Goal: Task Accomplishment & Management: Manage account settings

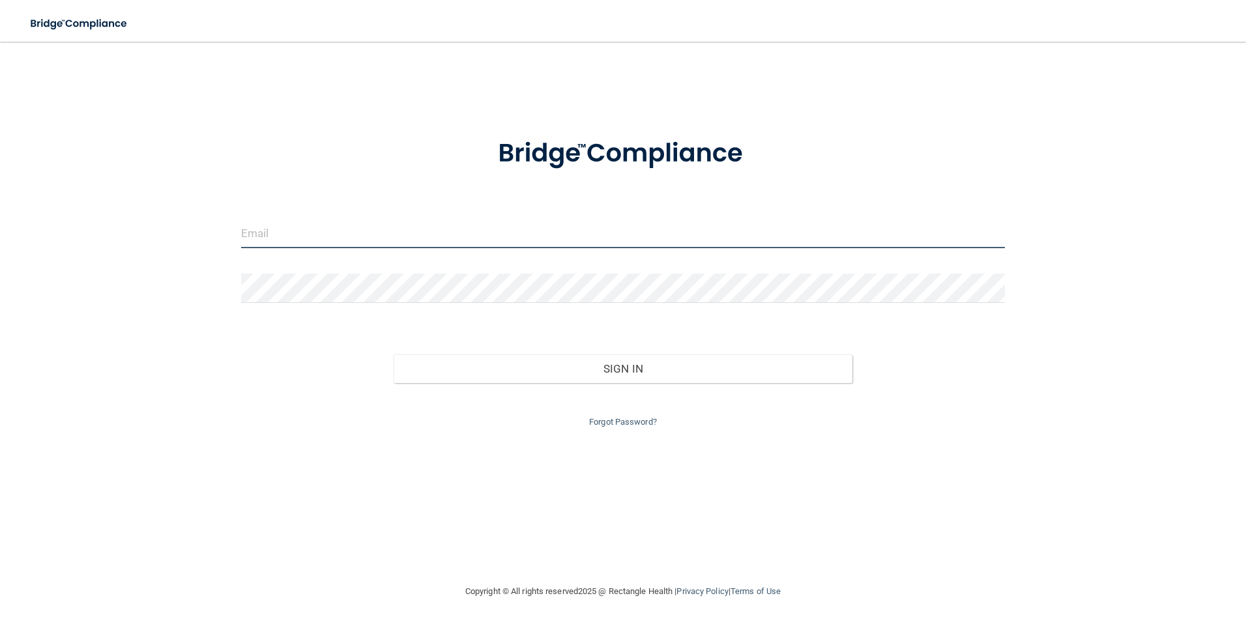
click at [320, 231] on input "email" at bounding box center [623, 233] width 764 height 29
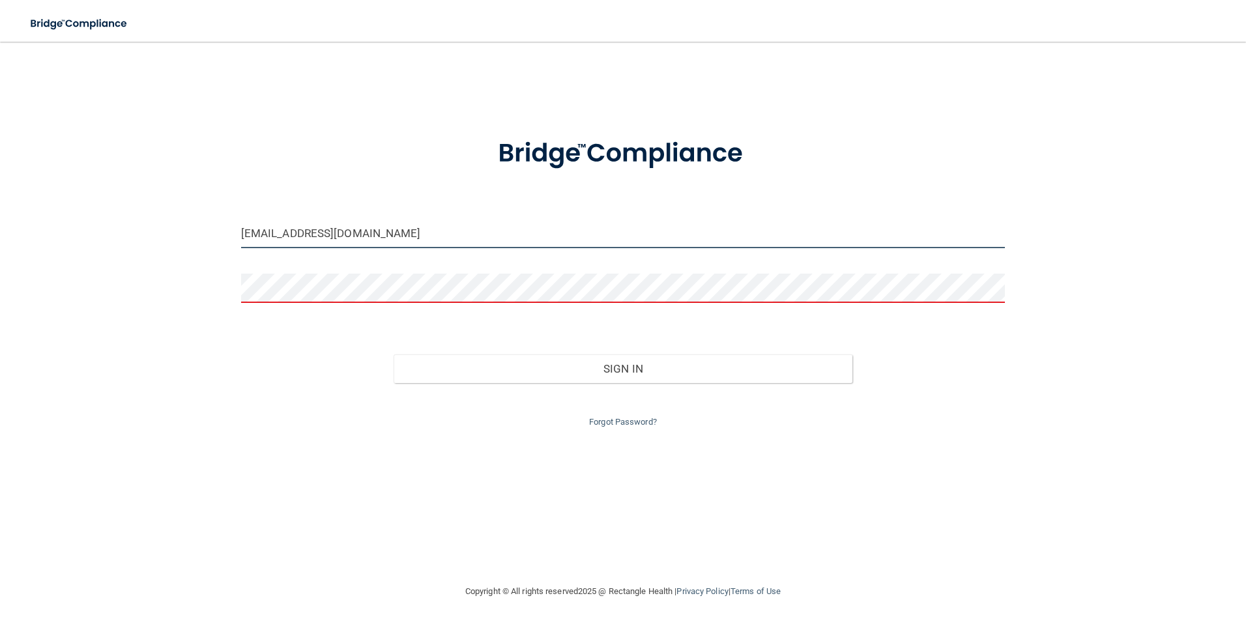
drag, startPoint x: 439, startPoint y: 234, endPoint x: 185, endPoint y: 237, distance: 253.5
click at [185, 237] on div "info@tallahasseedentalcenter.com Invalid email/password. You don't have permiss…" at bounding box center [623, 313] width 1194 height 516
click at [449, 235] on input "info@tallahasseedentalcenter.com" at bounding box center [623, 233] width 764 height 29
drag, startPoint x: 449, startPoint y: 229, endPoint x: 188, endPoint y: 246, distance: 261.9
click at [188, 246] on div "info@tallahasseedentalcenter.com Invalid email/password. You don't have permiss…" at bounding box center [623, 313] width 1194 height 516
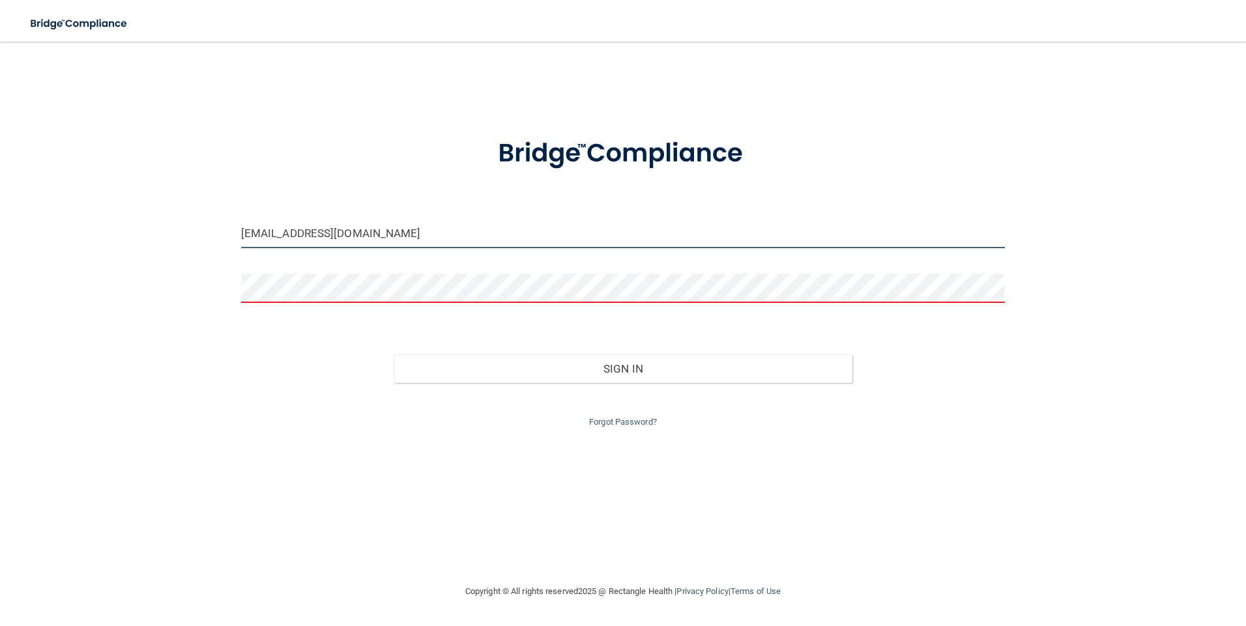
type input "info@tallahasseedentalcenter.com"
click at [295, 313] on form "info@tallahasseedentalcenter.com Invalid email/password. You don't have permiss…" at bounding box center [623, 275] width 764 height 310
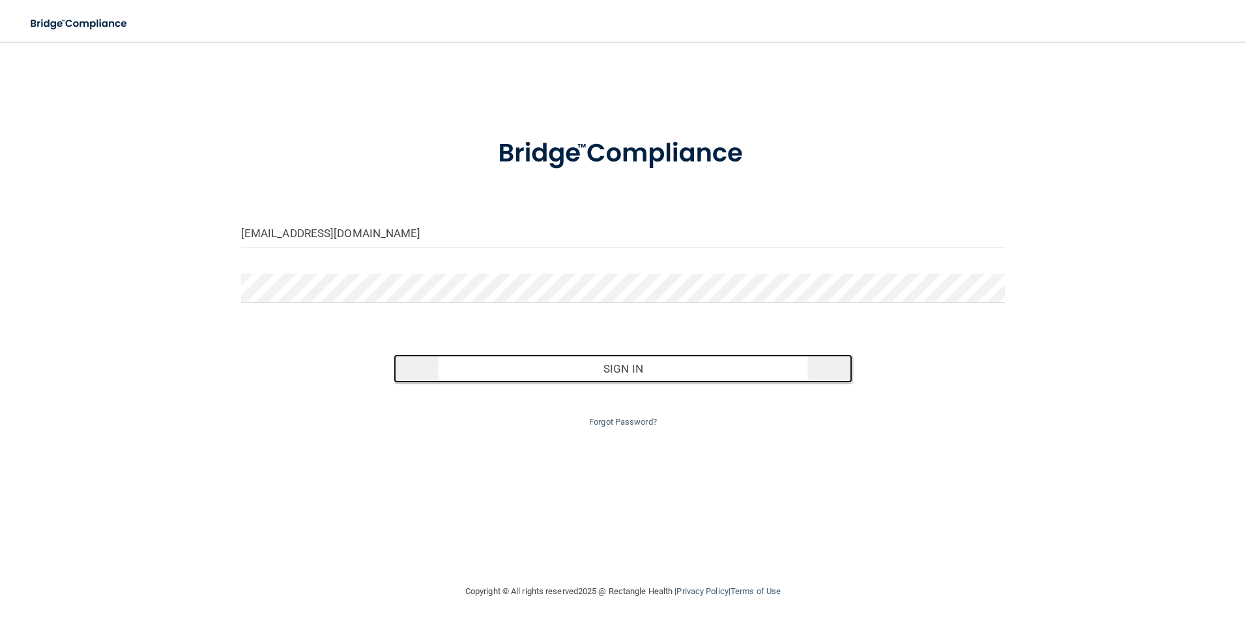
click at [635, 367] on button "Sign In" at bounding box center [623, 369] width 459 height 29
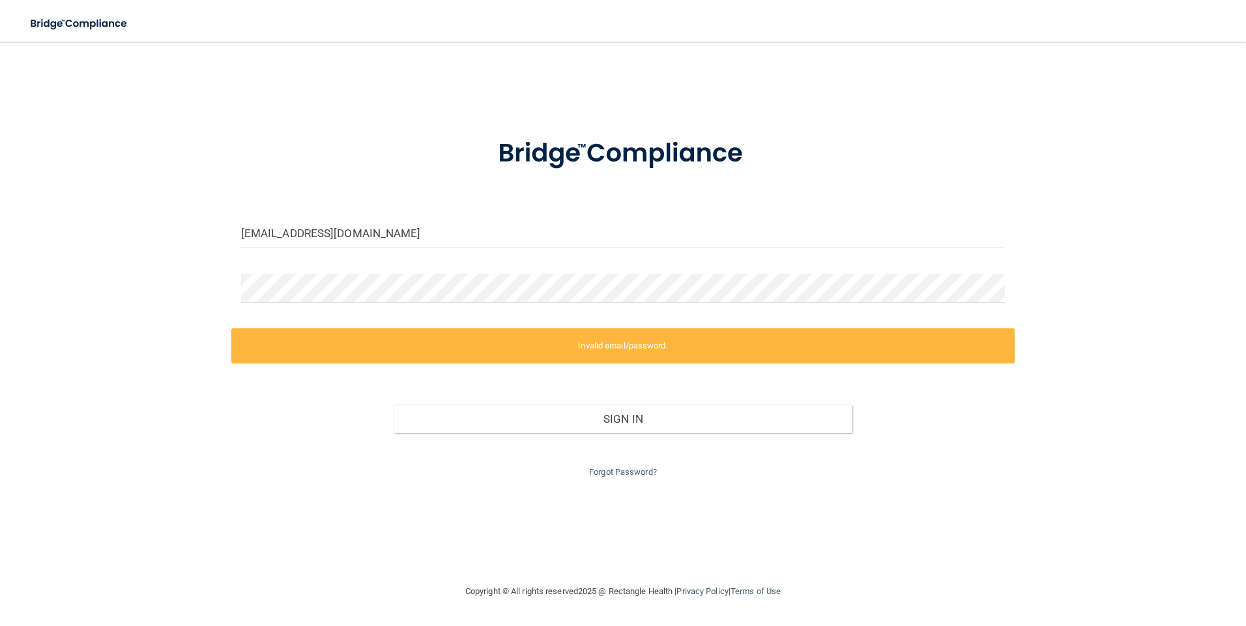
click at [627, 478] on div "Forgot Password?" at bounding box center [623, 456] width 784 height 47
click at [624, 473] on link "Forgot Password?" at bounding box center [623, 472] width 68 height 10
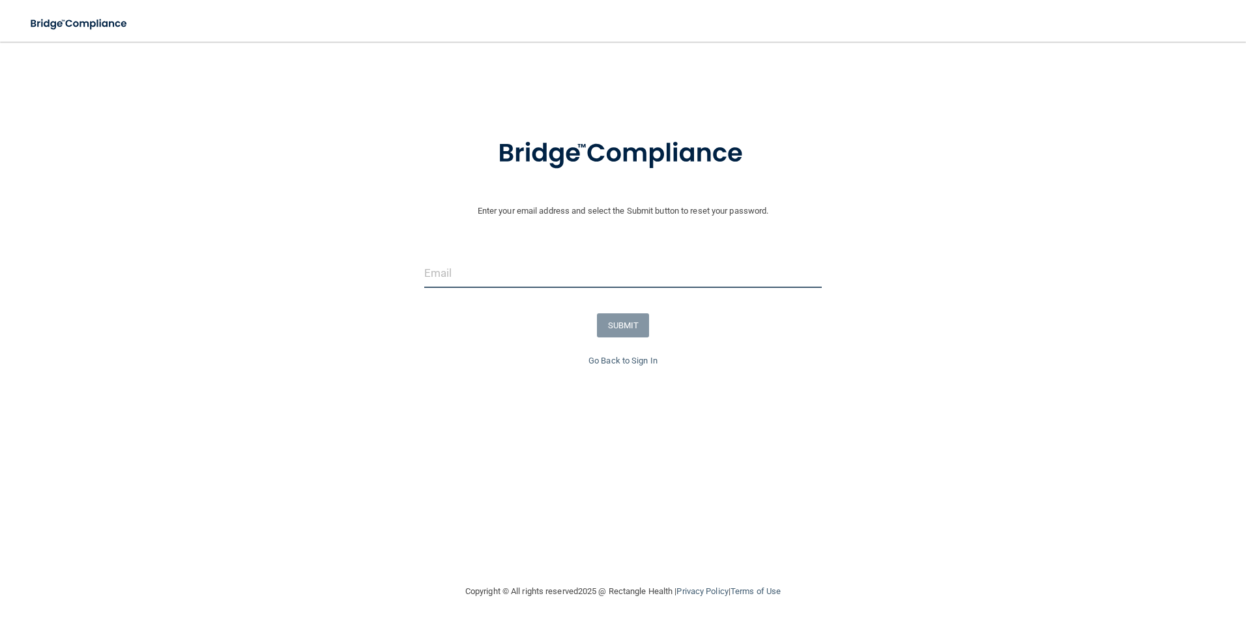
click at [562, 263] on input "email" at bounding box center [623, 273] width 398 height 29
type input "WMARISSA66@YAHOO.COM"
click at [632, 327] on button "SUBMIT" at bounding box center [623, 325] width 53 height 24
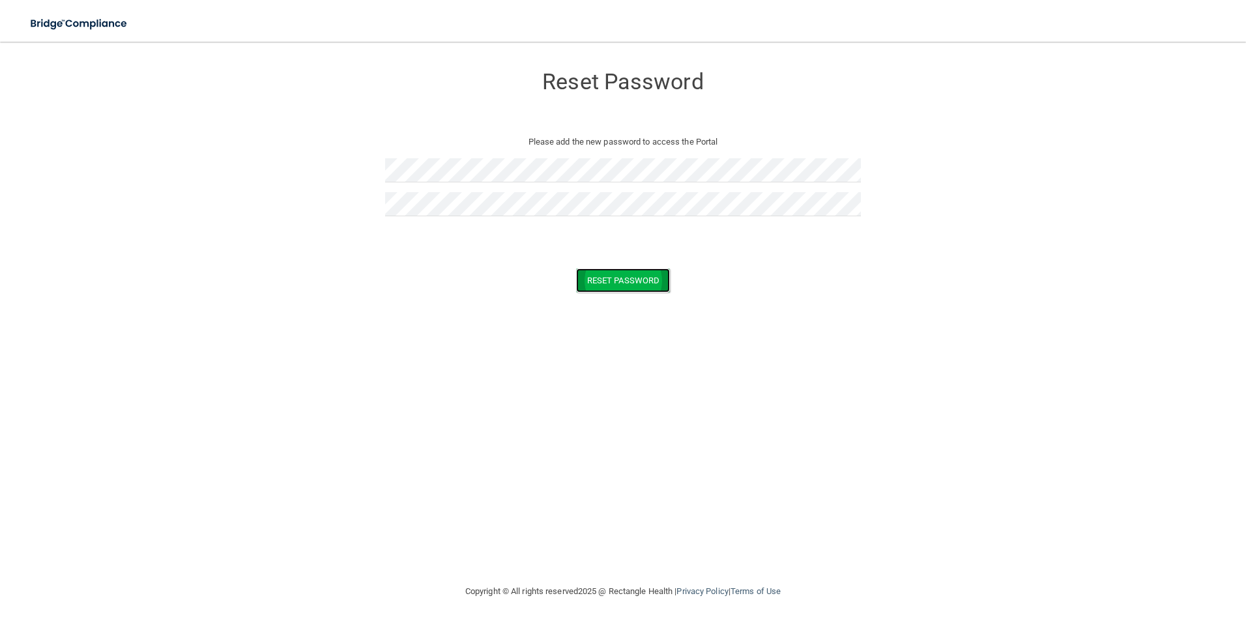
click at [611, 271] on button "Reset Password" at bounding box center [623, 281] width 94 height 24
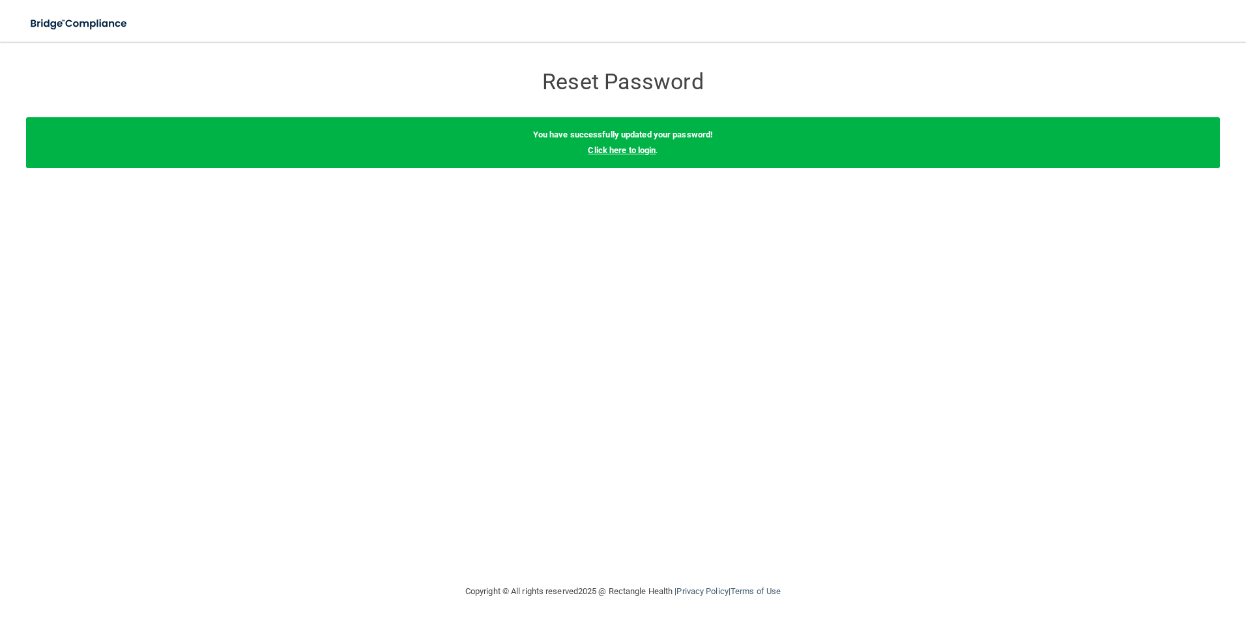
click at [619, 154] on link "Click here to login" at bounding box center [622, 150] width 68 height 10
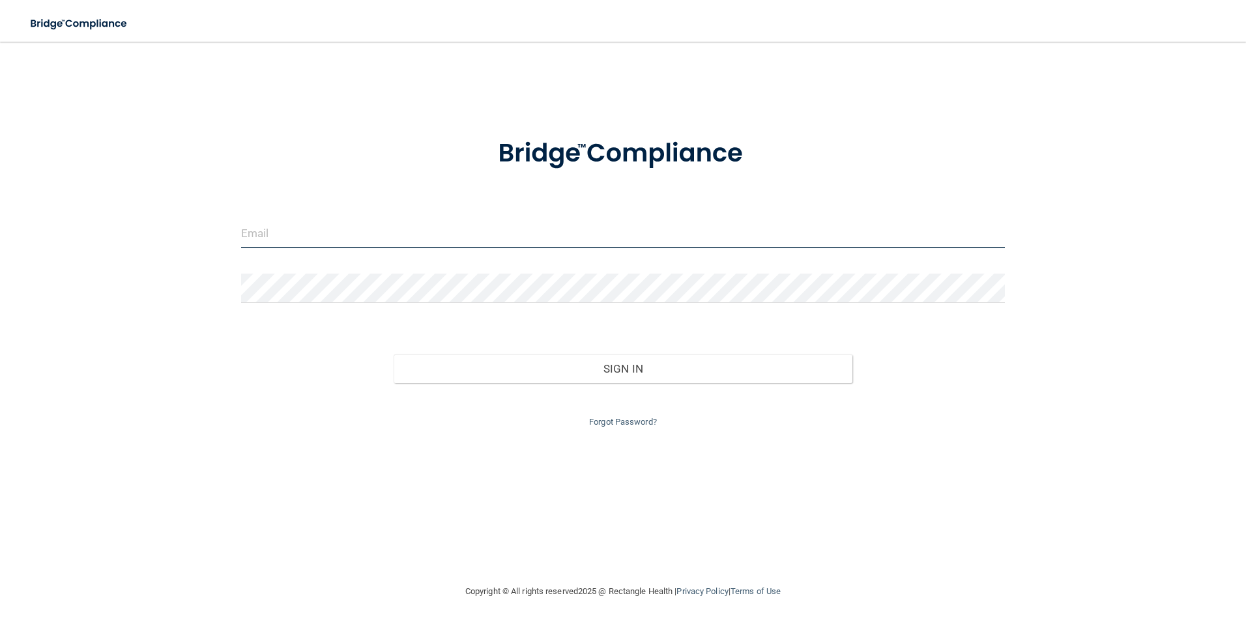
type input "[EMAIL_ADDRESS][DOMAIN_NAME]"
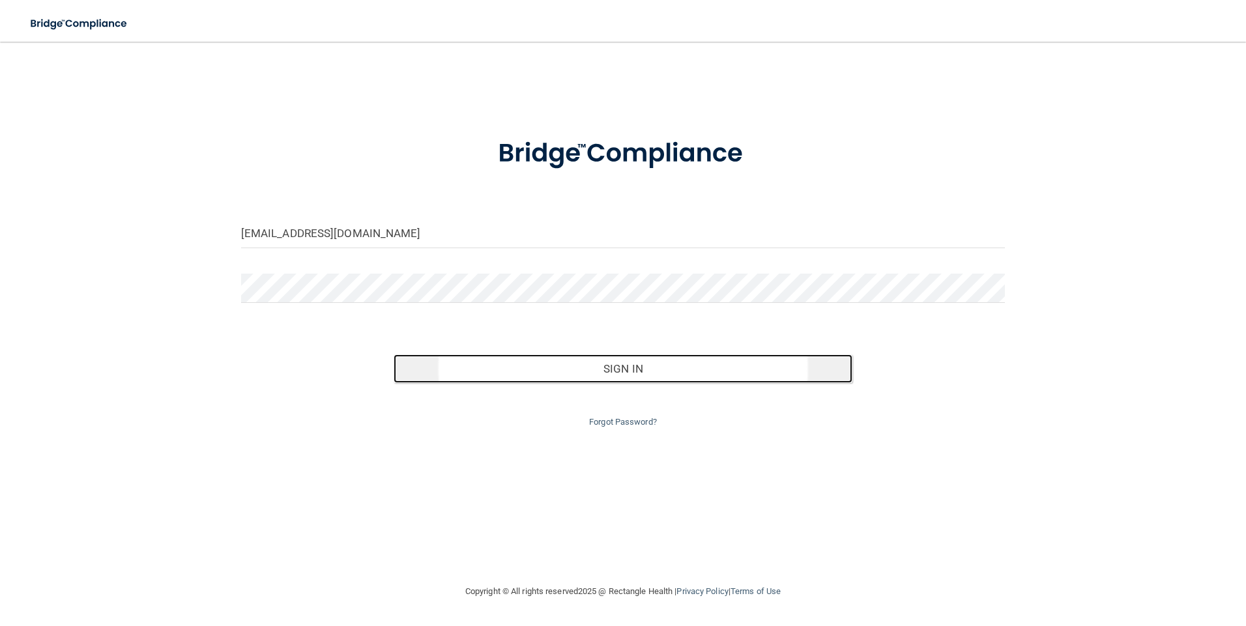
click at [665, 368] on button "Sign In" at bounding box center [623, 369] width 459 height 29
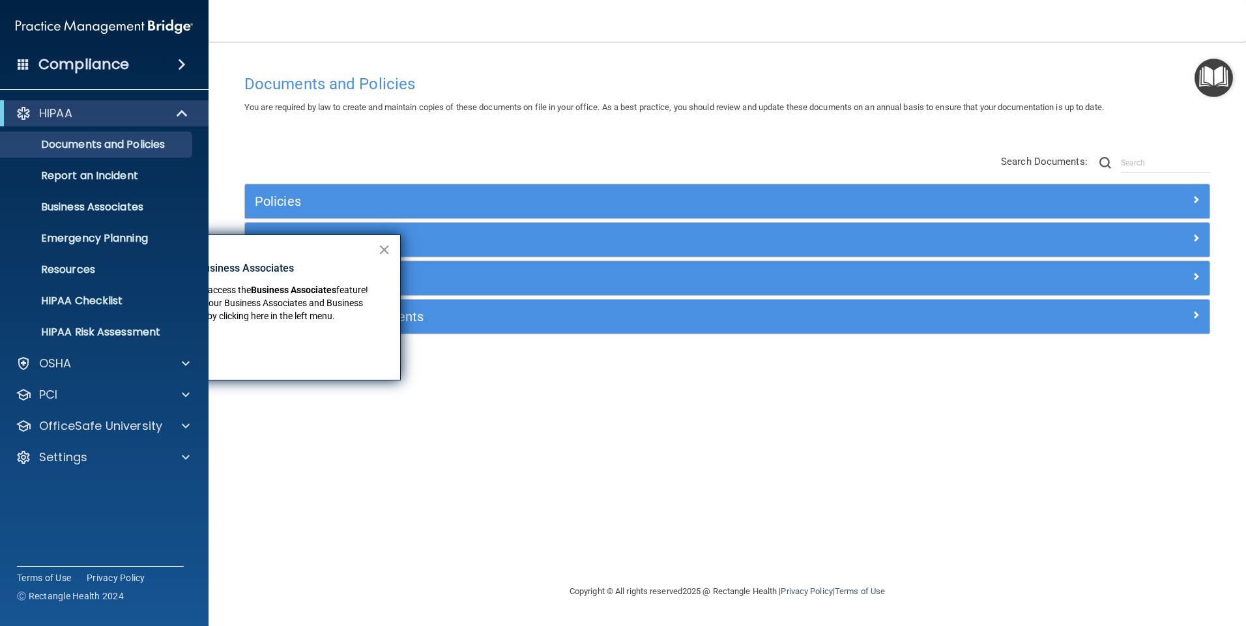
click at [332, 382] on div "Documents and Policies You are required by law to create and maintain copies of…" at bounding box center [727, 326] width 985 height 516
click at [385, 248] on button "×" at bounding box center [384, 249] width 12 height 21
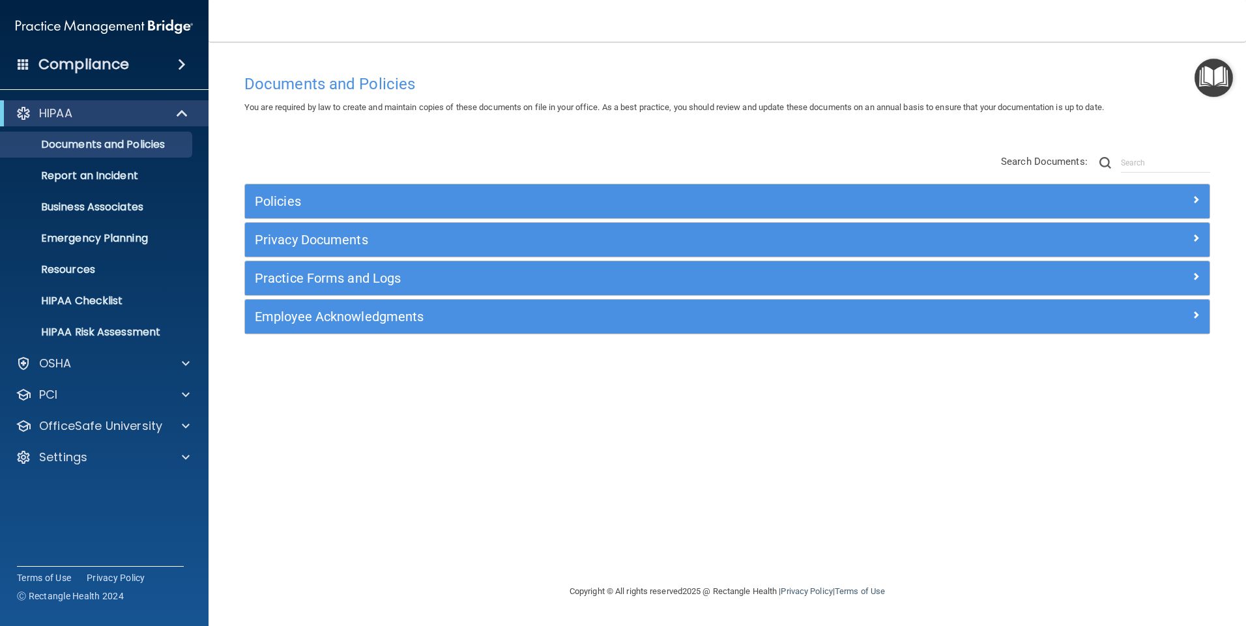
click at [112, 70] on h4 "Compliance" at bounding box center [83, 64] width 91 height 18
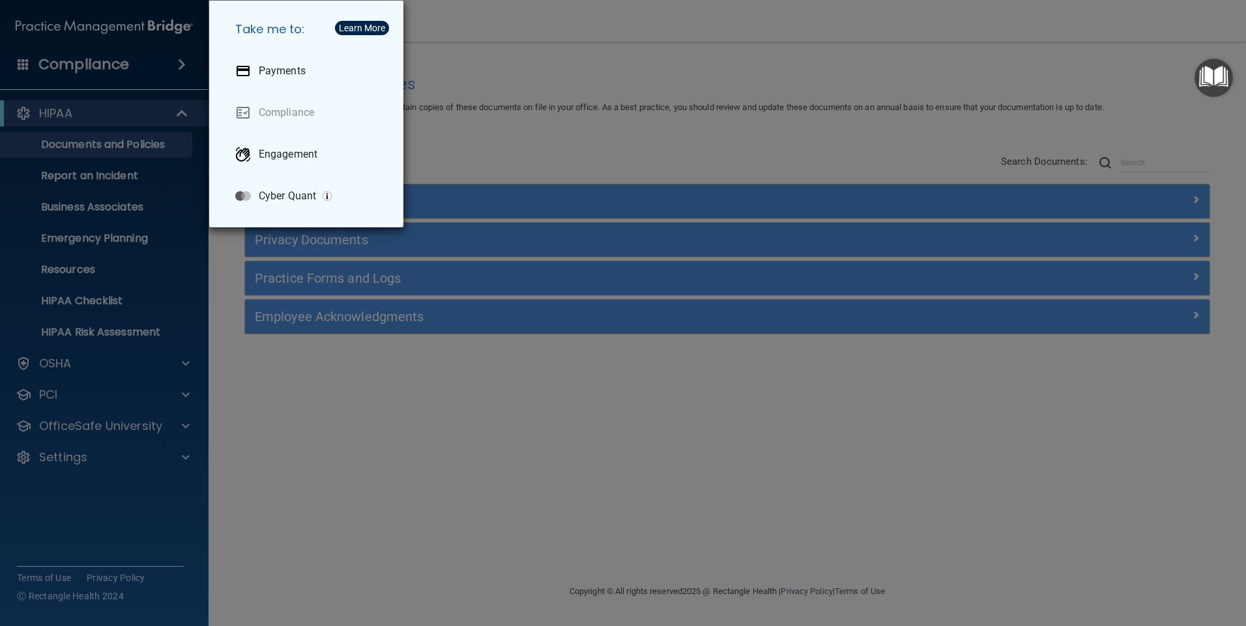
click at [478, 149] on div "Take me to: Payments Compliance Engagement Cyber Quant" at bounding box center [623, 313] width 1246 height 626
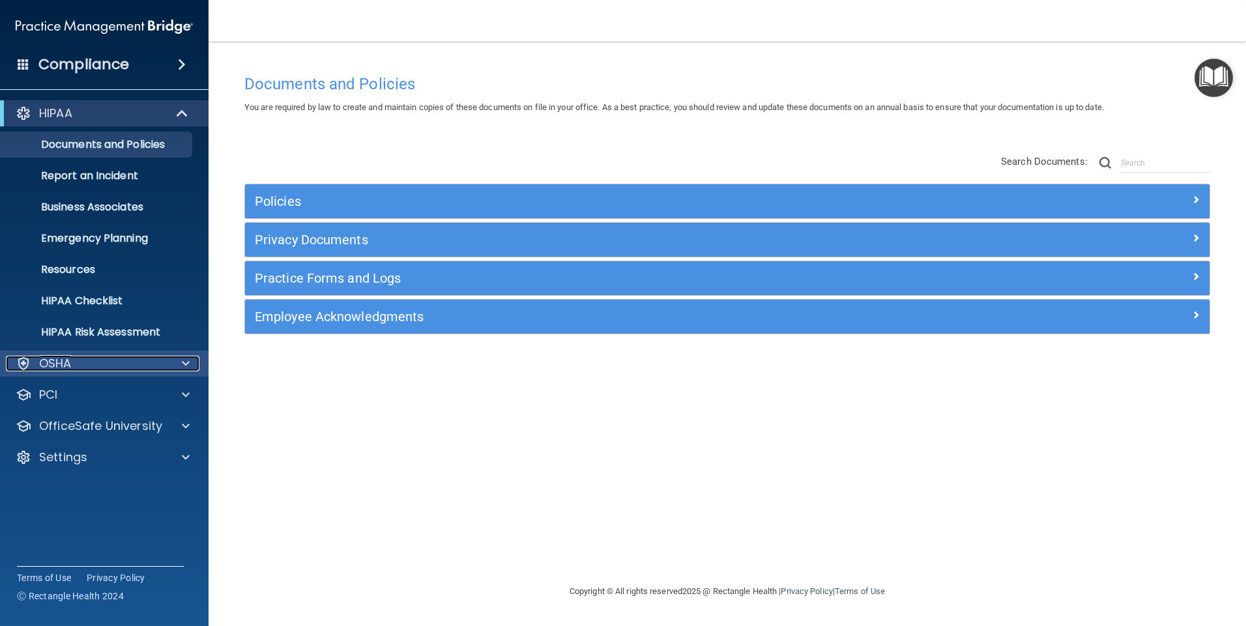
click at [87, 357] on div "OSHA" at bounding box center [87, 364] width 162 height 16
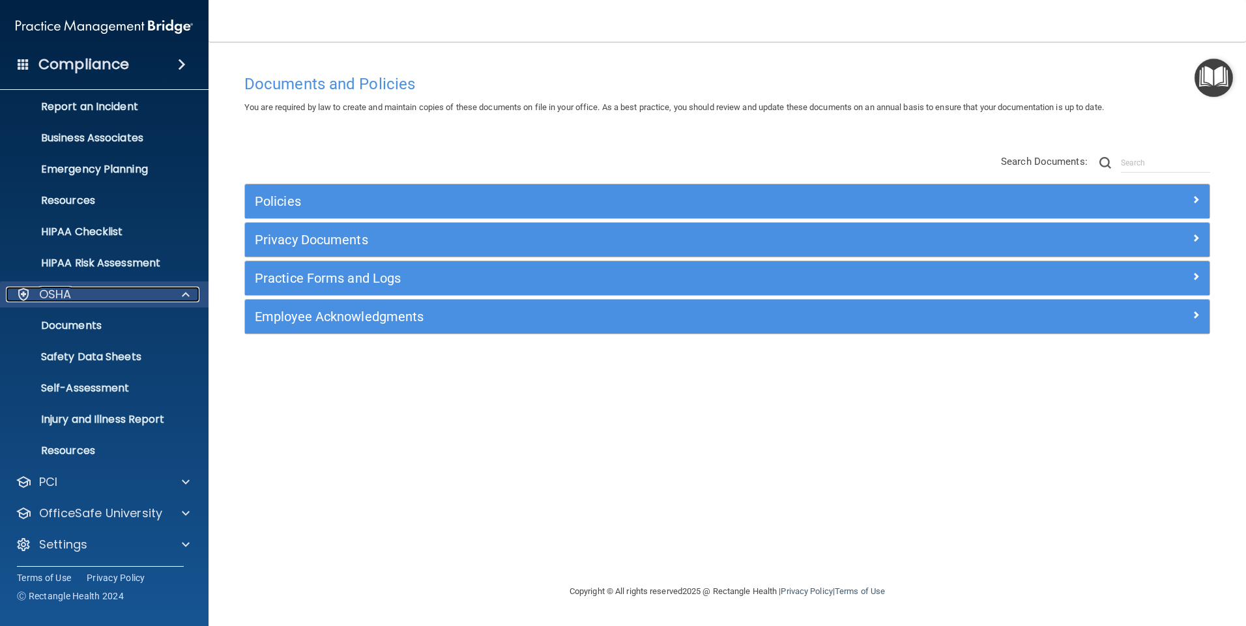
scroll to position [71, 0]
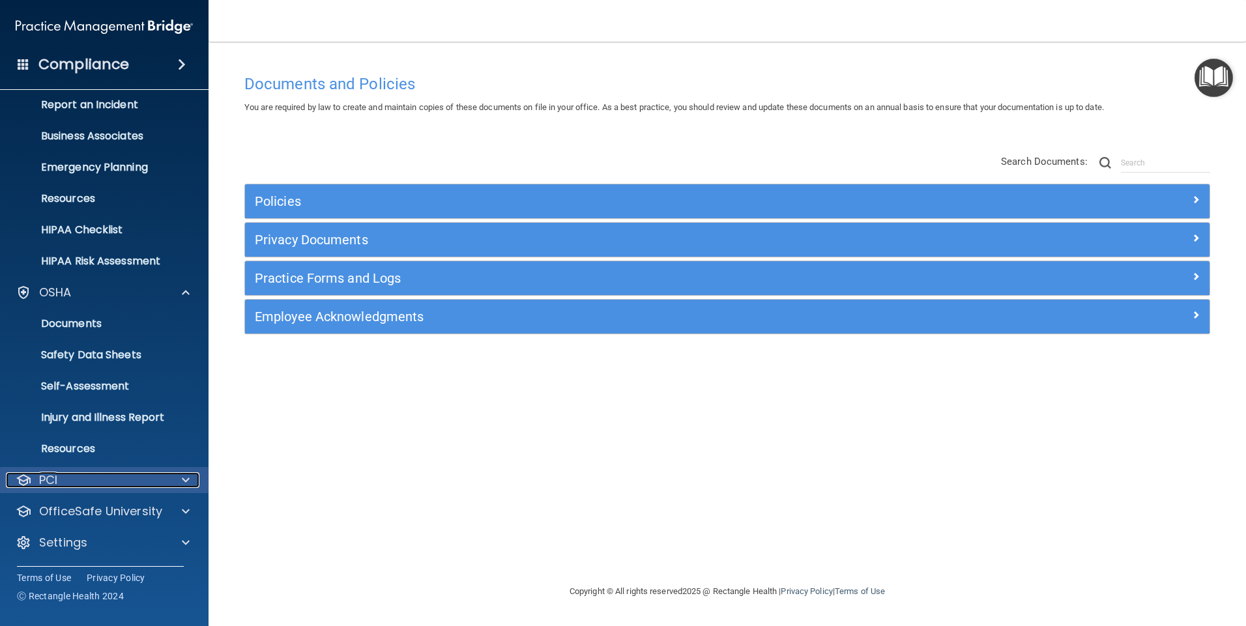
click at [164, 478] on div "PCI" at bounding box center [87, 481] width 162 height 16
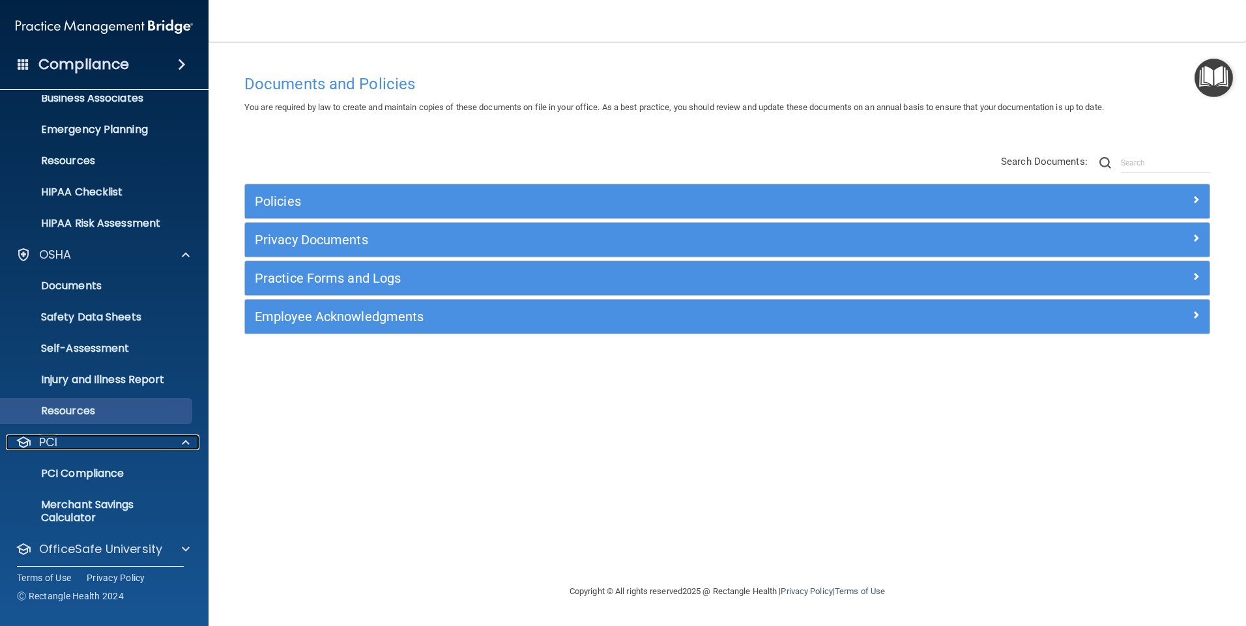
scroll to position [147, 0]
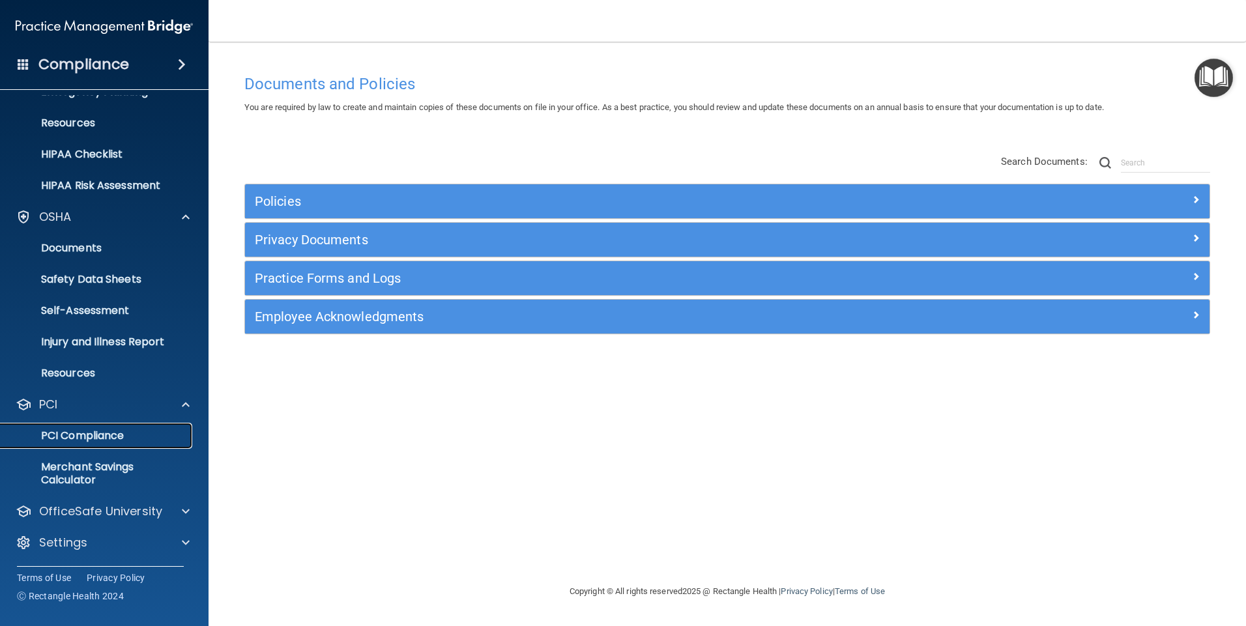
click at [104, 432] on p "PCI Compliance" at bounding box center [97, 435] width 178 height 13
click at [180, 514] on div at bounding box center [183, 512] width 33 height 16
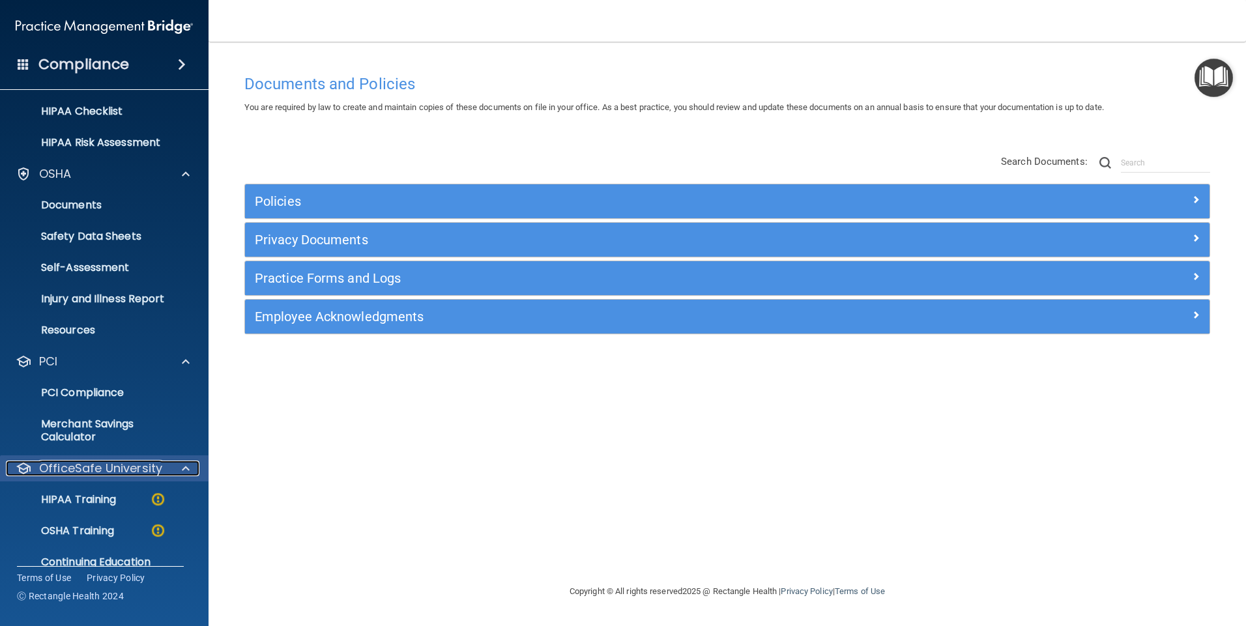
scroll to position [240, 0]
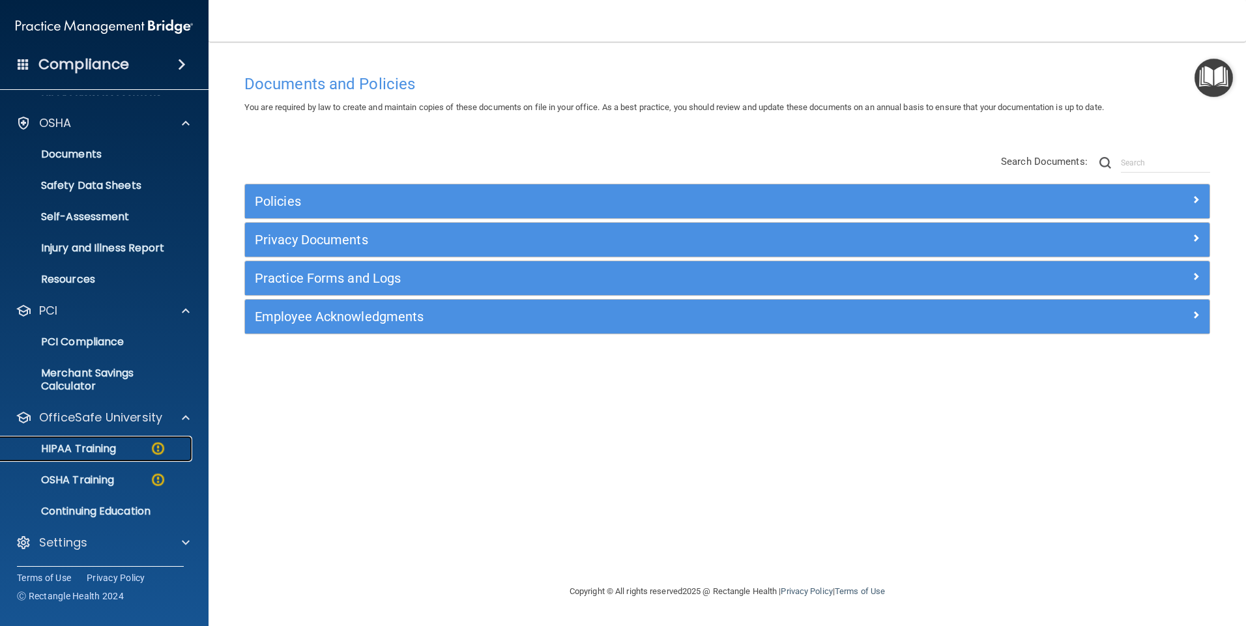
click at [95, 451] on p "HIPAA Training" at bounding box center [62, 449] width 108 height 13
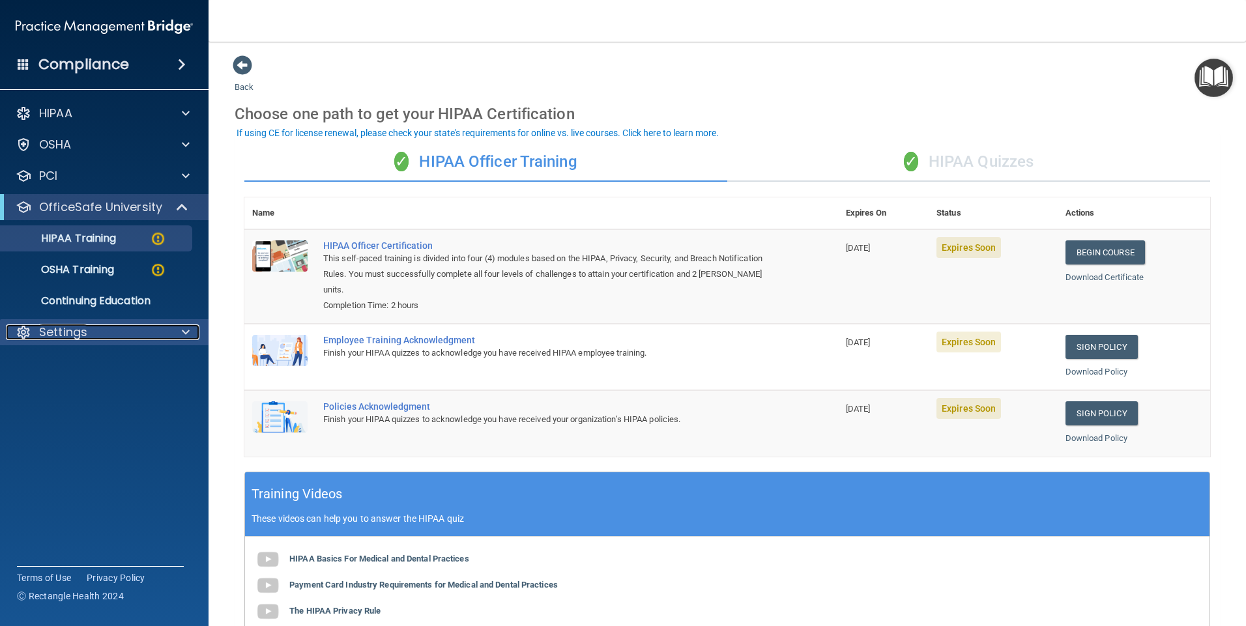
click at [51, 339] on p "Settings" at bounding box center [63, 333] width 48 height 16
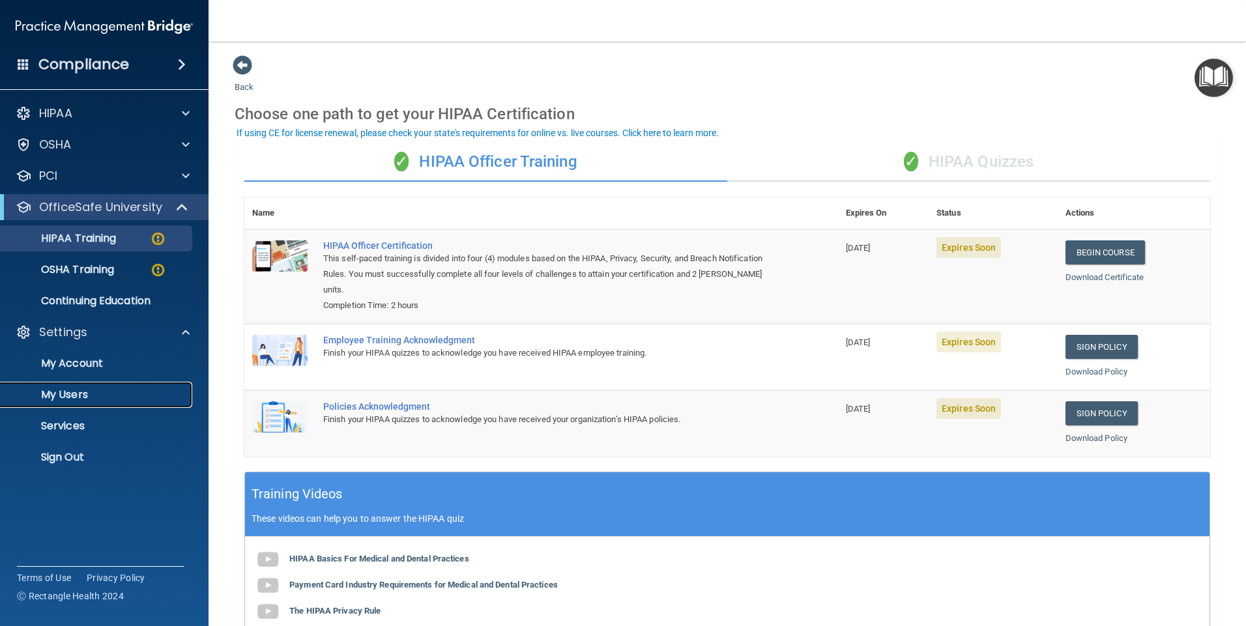
click at [72, 390] on p "My Users" at bounding box center [97, 394] width 178 height 13
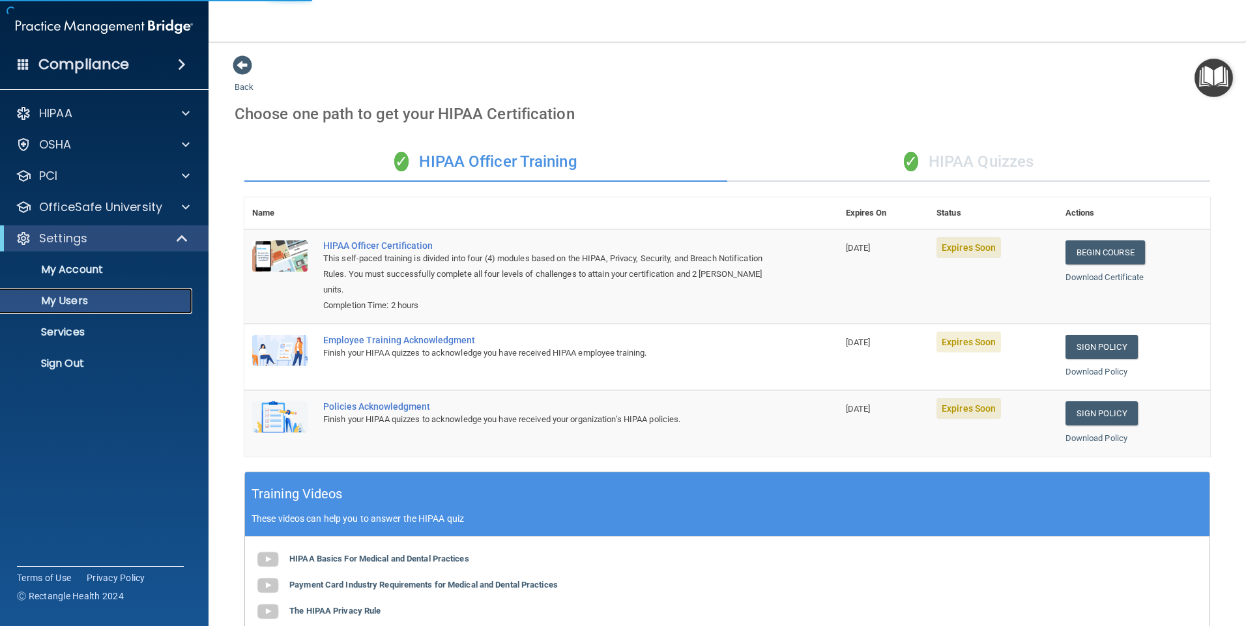
select select "20"
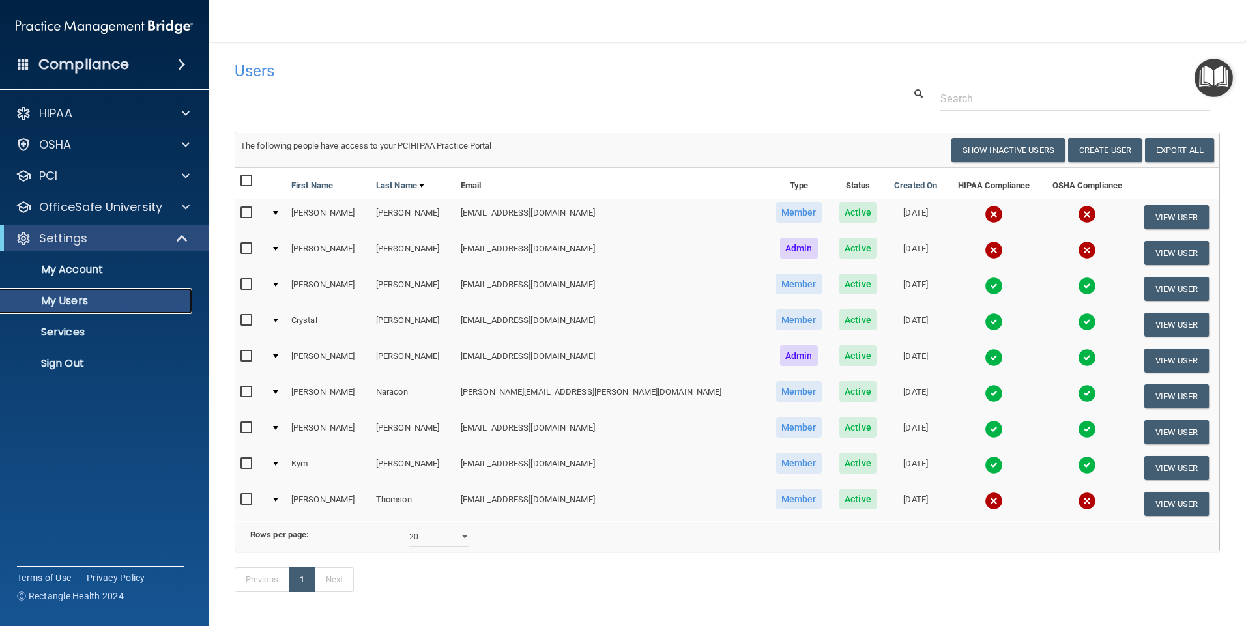
scroll to position [58, 0]
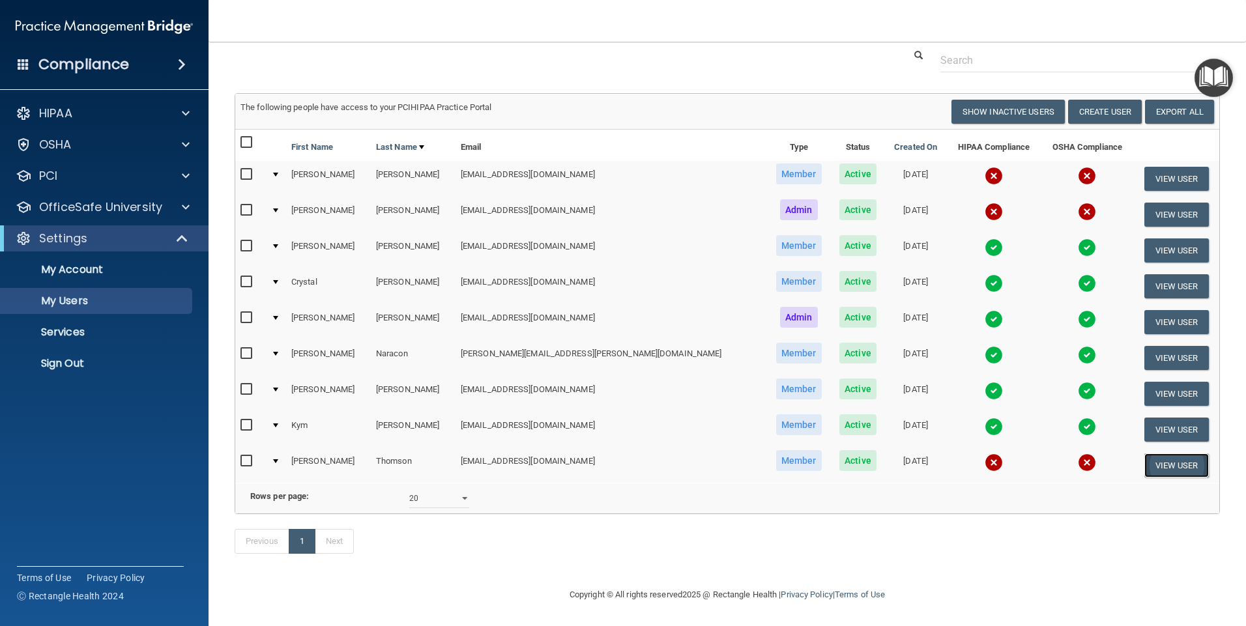
click at [1148, 454] on button "View User" at bounding box center [1176, 466] width 65 height 24
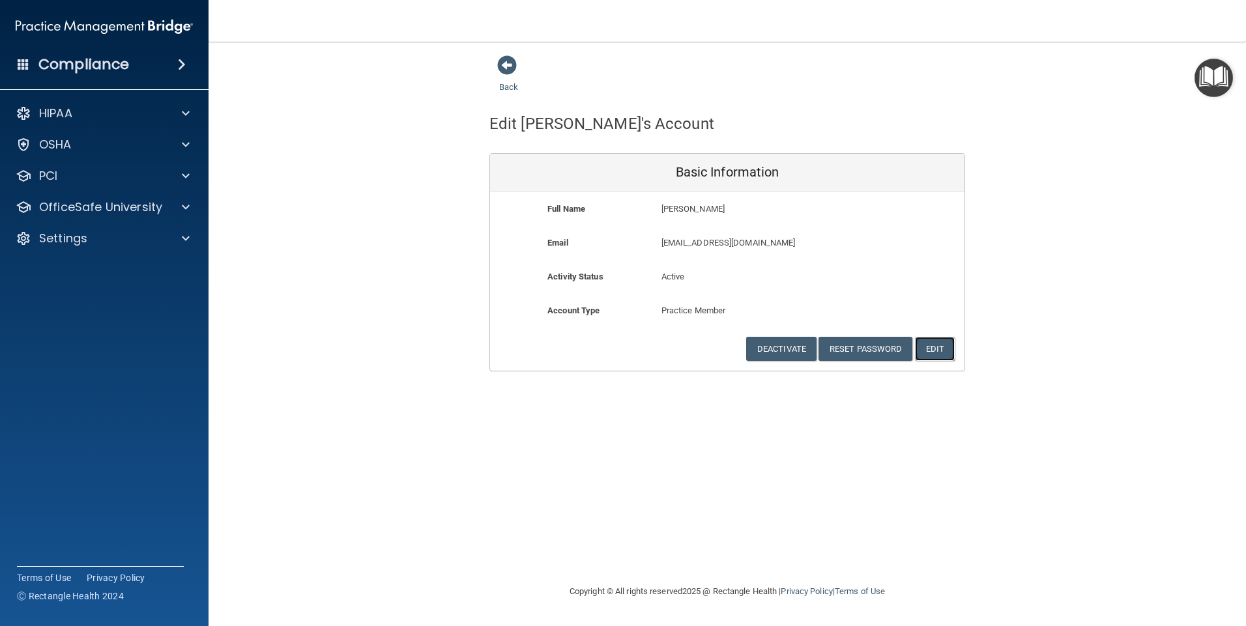
click at [933, 345] on button "Edit" at bounding box center [935, 349] width 40 height 24
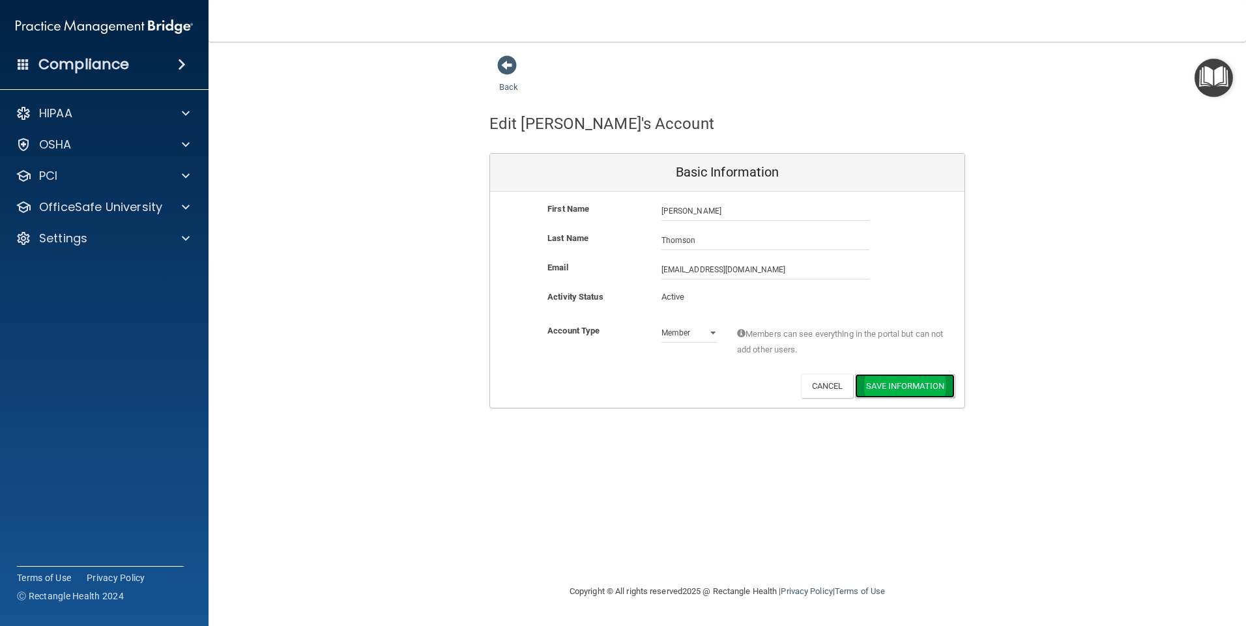
click at [882, 386] on button "Save Information" at bounding box center [905, 386] width 100 height 24
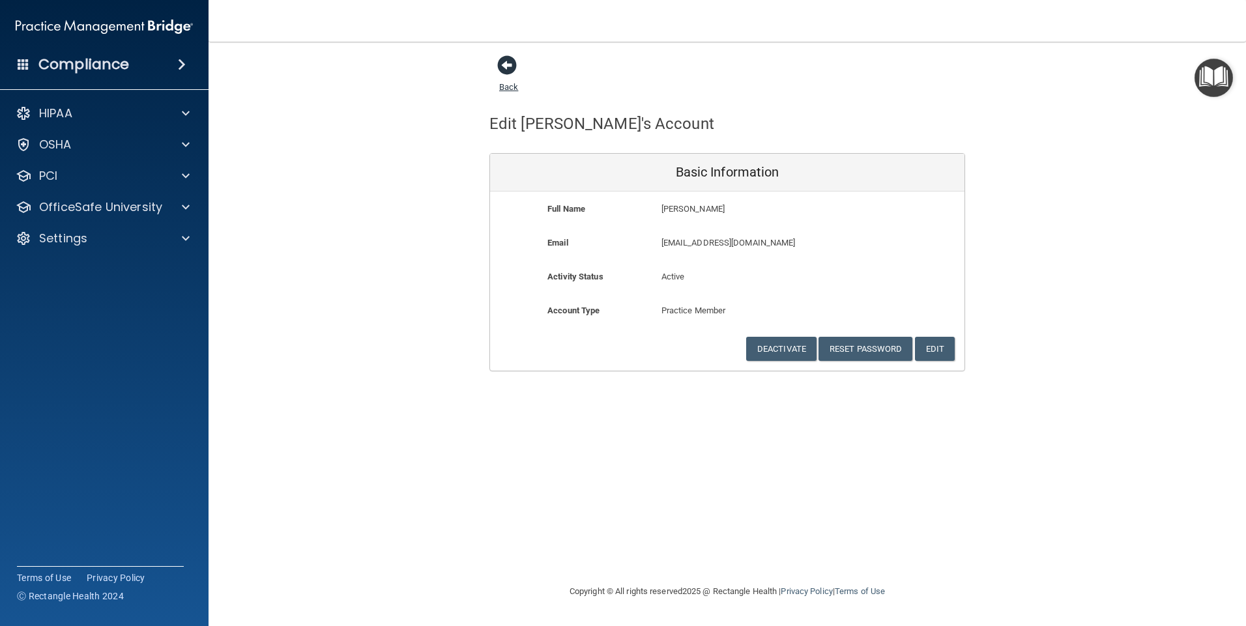
click at [509, 66] on span at bounding box center [507, 65] width 20 height 20
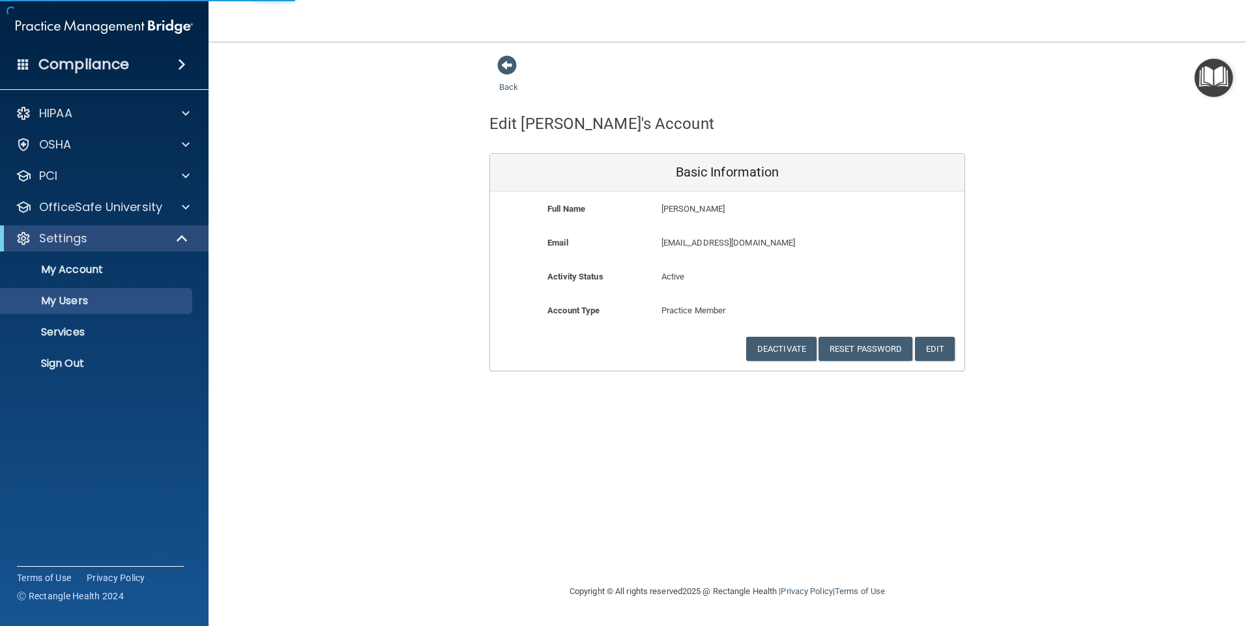
select select "20"
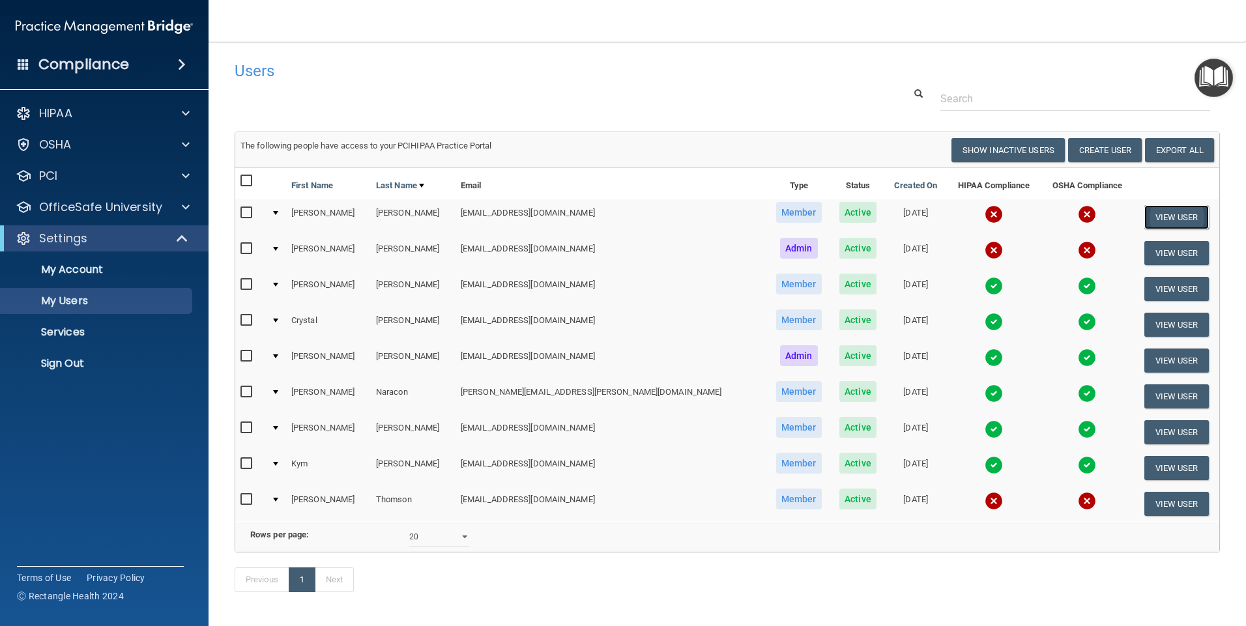
click at [1144, 212] on button "View User" at bounding box center [1176, 217] width 65 height 24
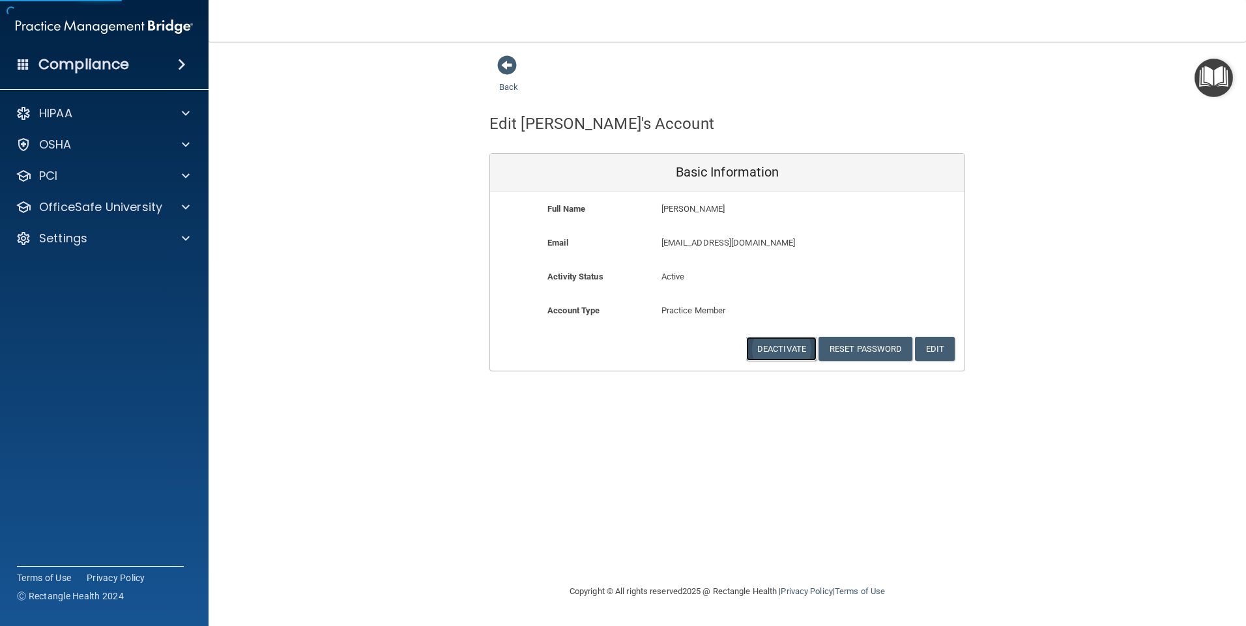
click at [778, 347] on button "Deactivate" at bounding box center [781, 349] width 70 height 24
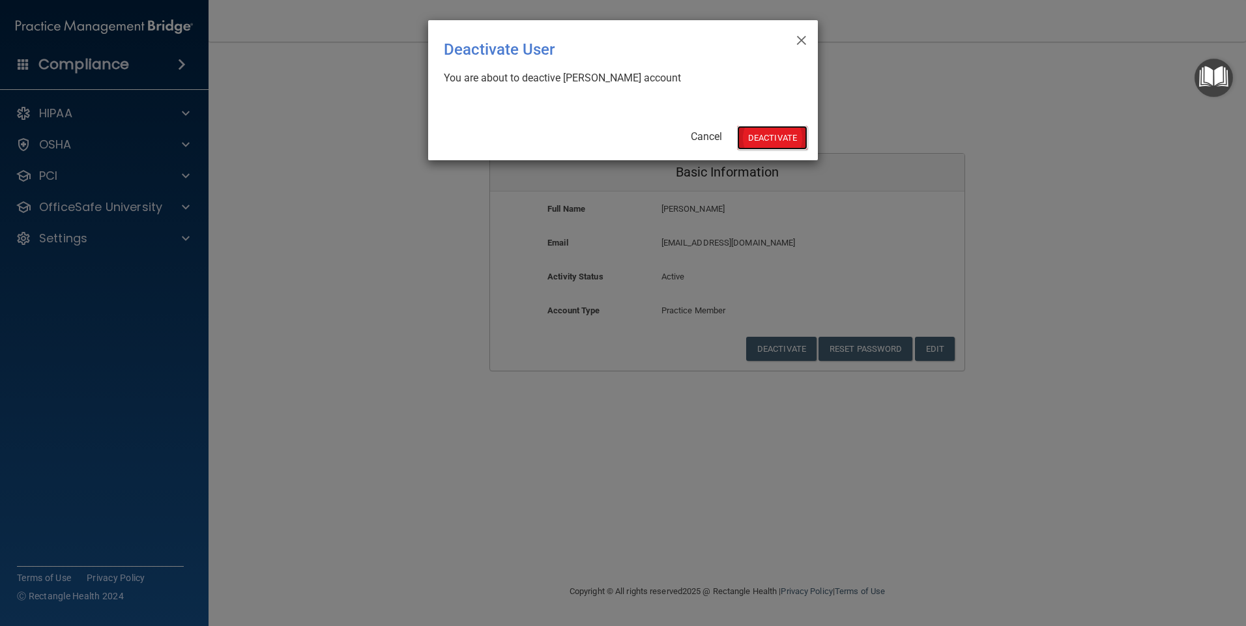
click at [772, 134] on button "Deactivate" at bounding box center [772, 138] width 70 height 24
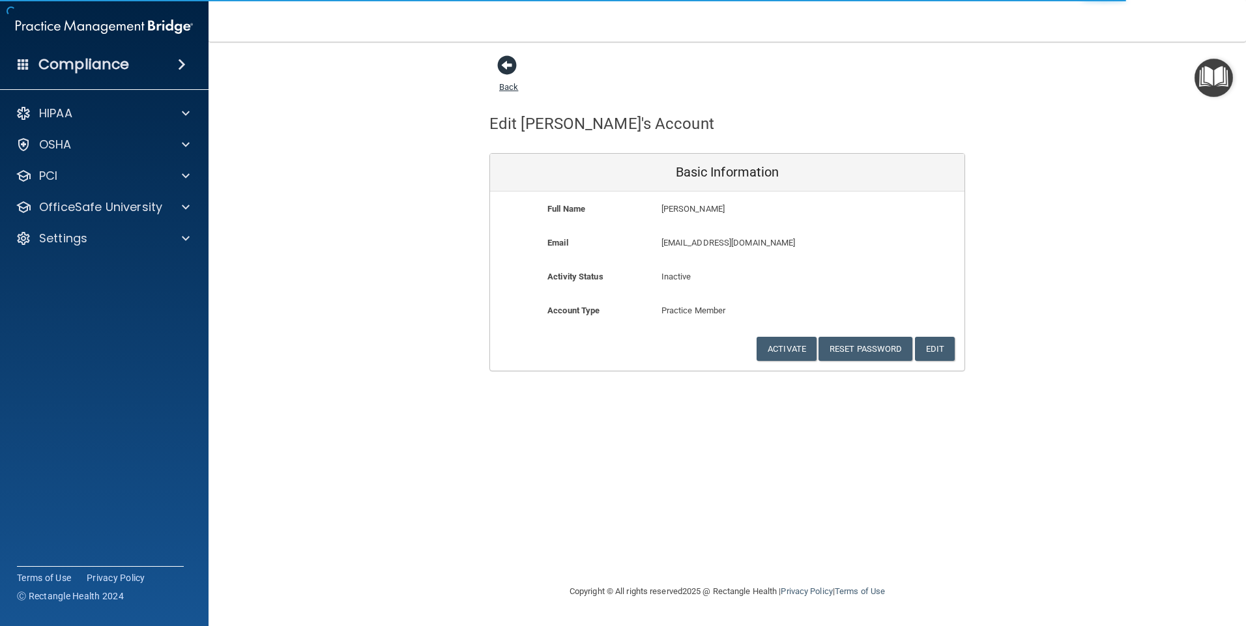
click at [511, 64] on span at bounding box center [507, 65] width 20 height 20
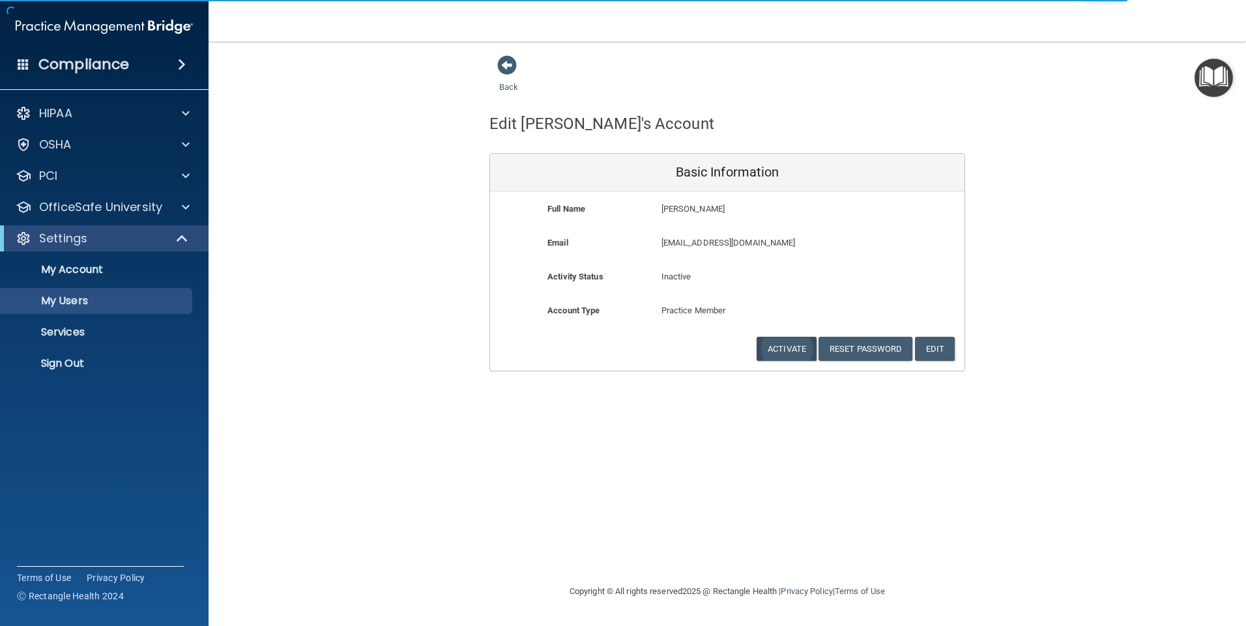
select select "20"
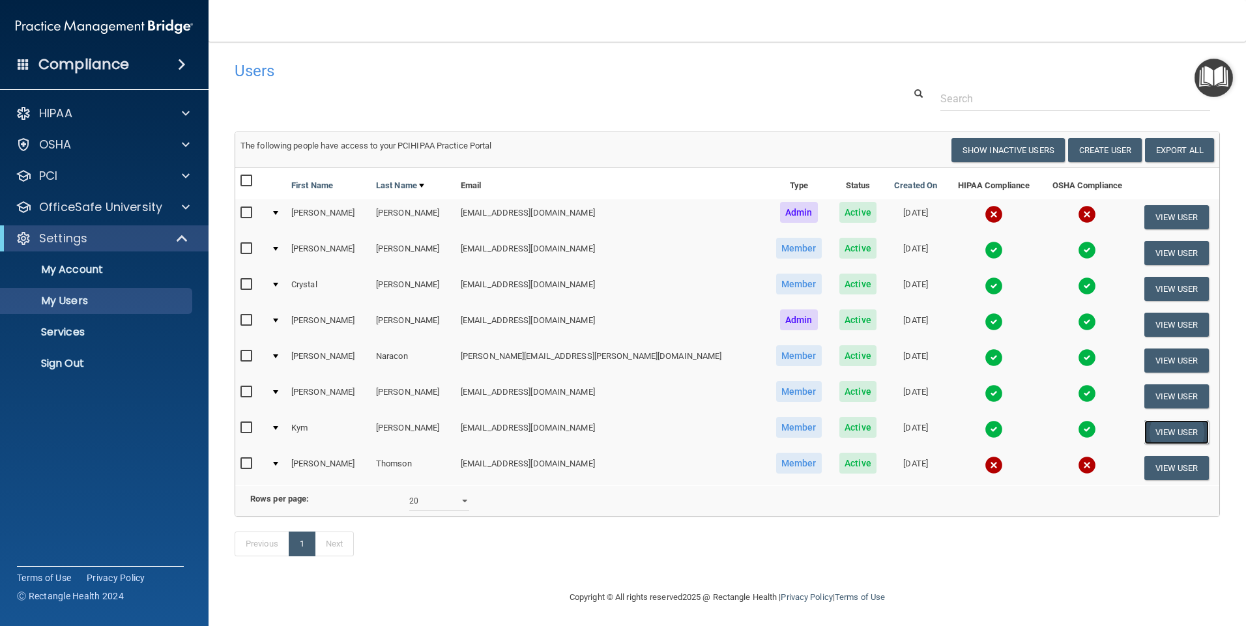
click at [1144, 431] on button "View User" at bounding box center [1176, 432] width 65 height 24
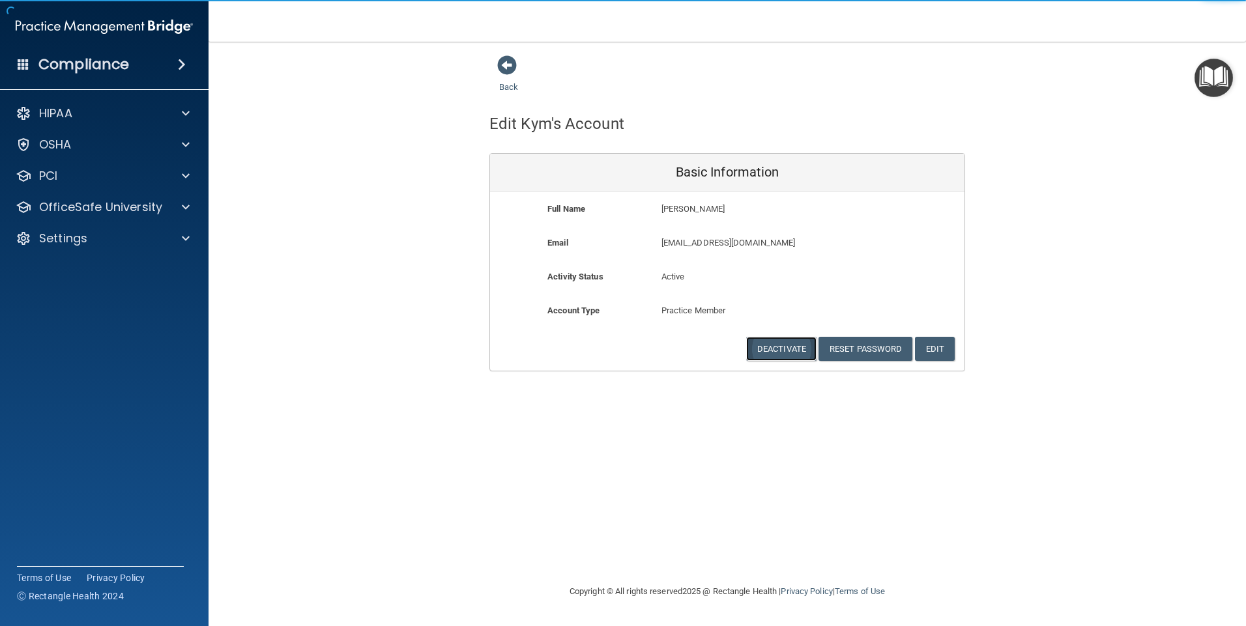
click at [789, 347] on button "Deactivate" at bounding box center [781, 349] width 70 height 24
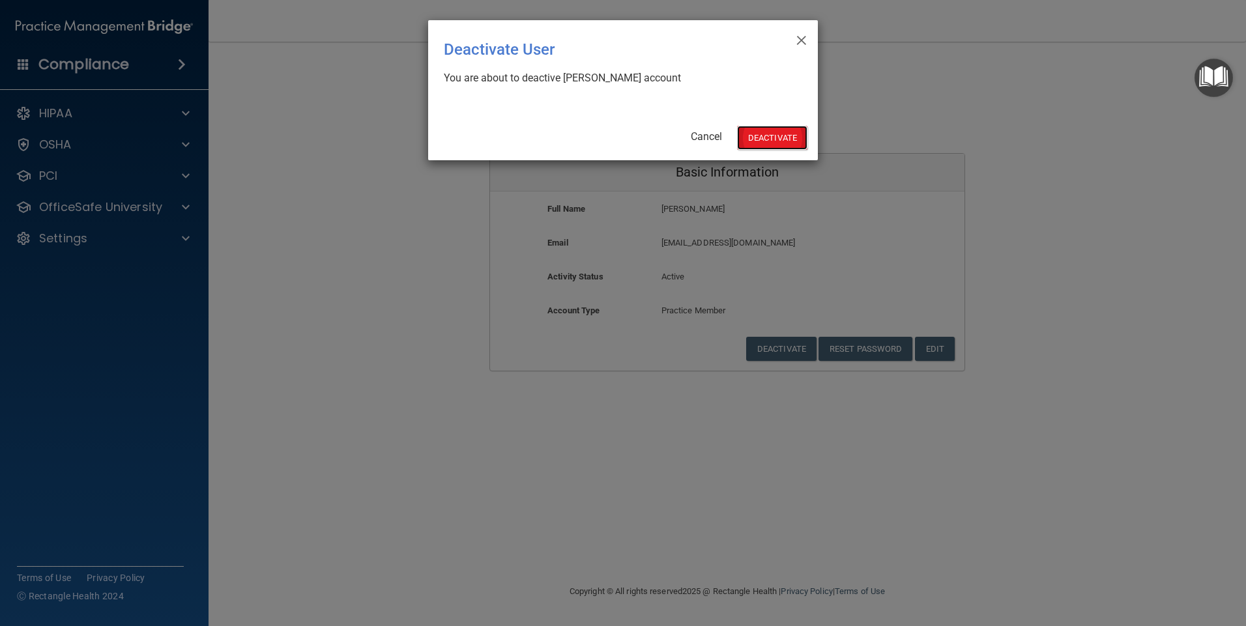
click at [753, 143] on button "Deactivate" at bounding box center [772, 138] width 70 height 24
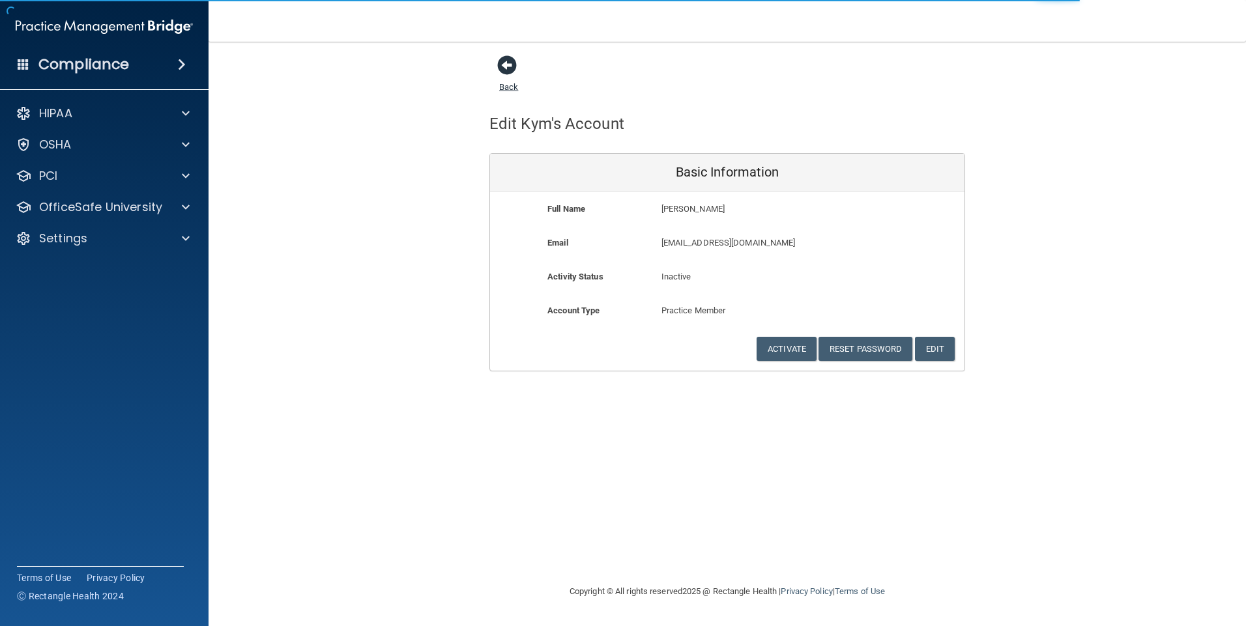
click at [511, 67] on span at bounding box center [507, 65] width 20 height 20
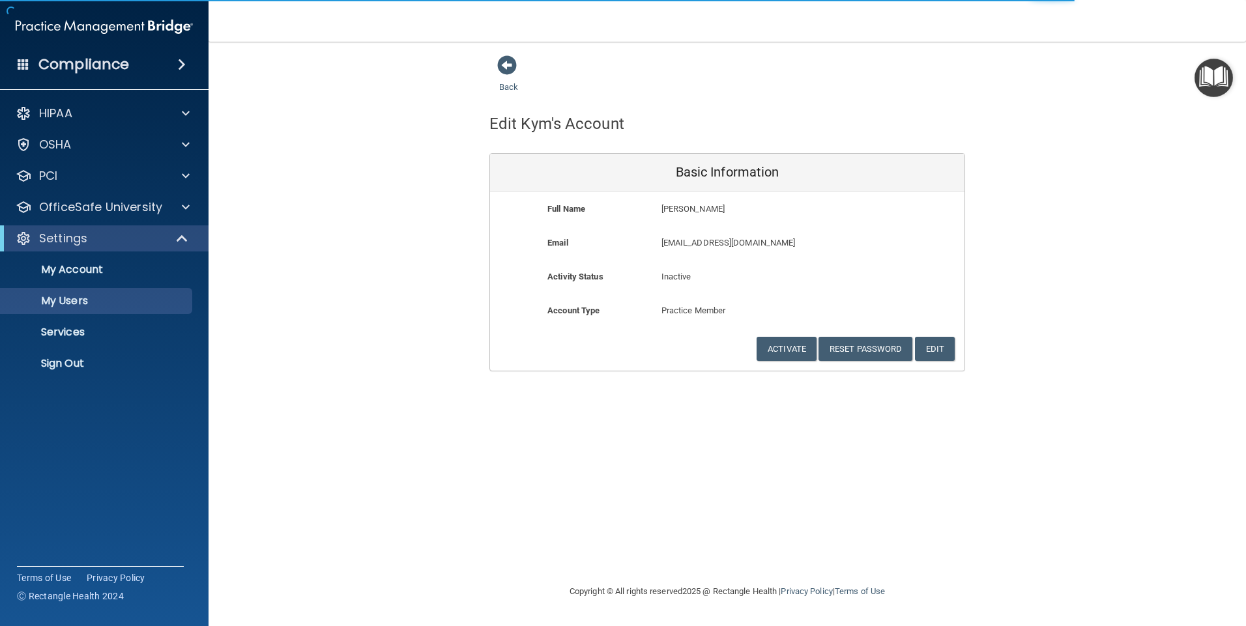
select select "20"
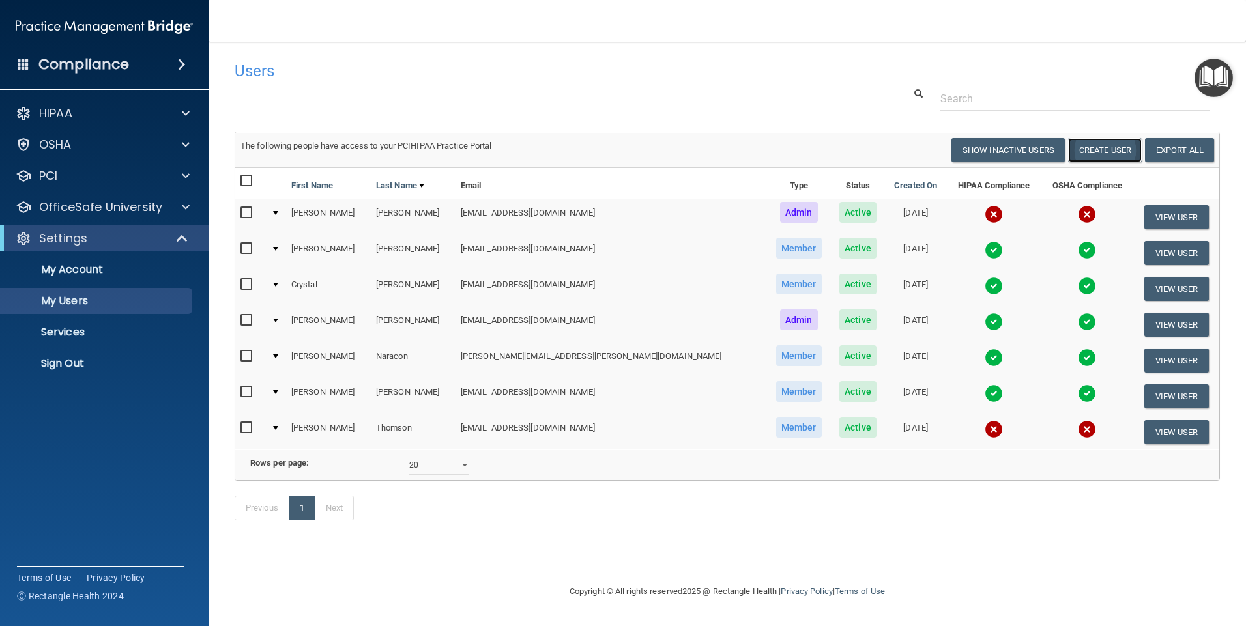
click at [1100, 148] on button "Create User" at bounding box center [1105, 150] width 74 height 24
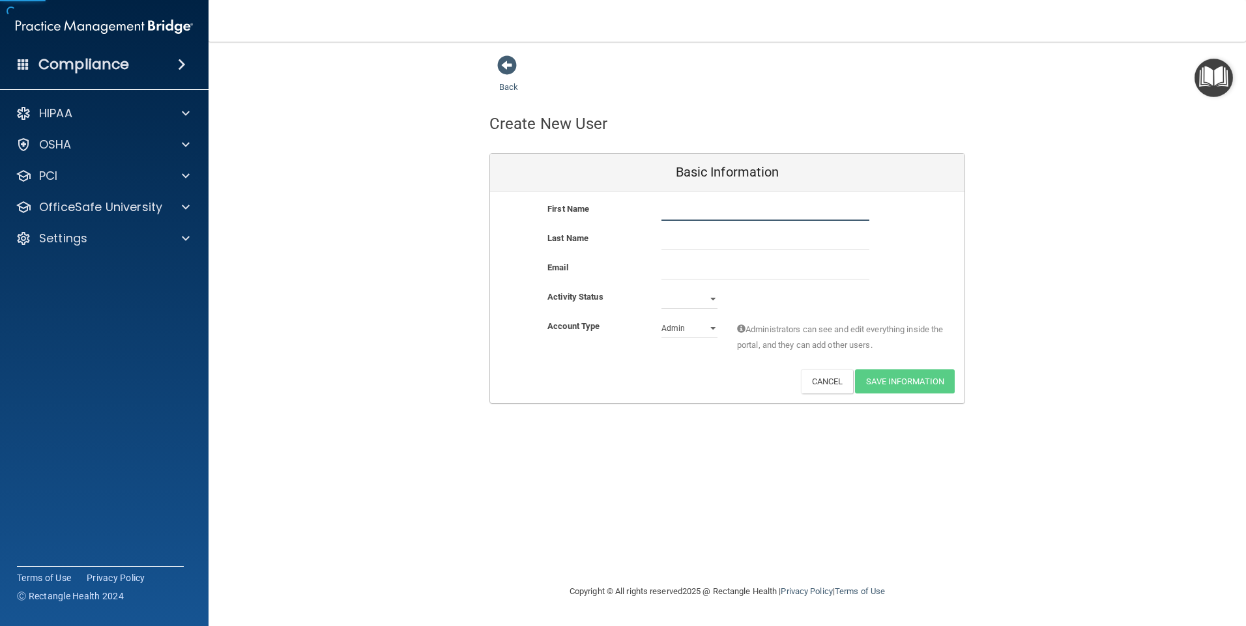
click at [722, 209] on input "text" at bounding box center [766, 211] width 208 height 20
type input "SHAWNA"
click at [682, 242] on input "text" at bounding box center [766, 241] width 208 height 20
type input "YERGER"
click at [665, 270] on input "email" at bounding box center [766, 270] width 208 height 20
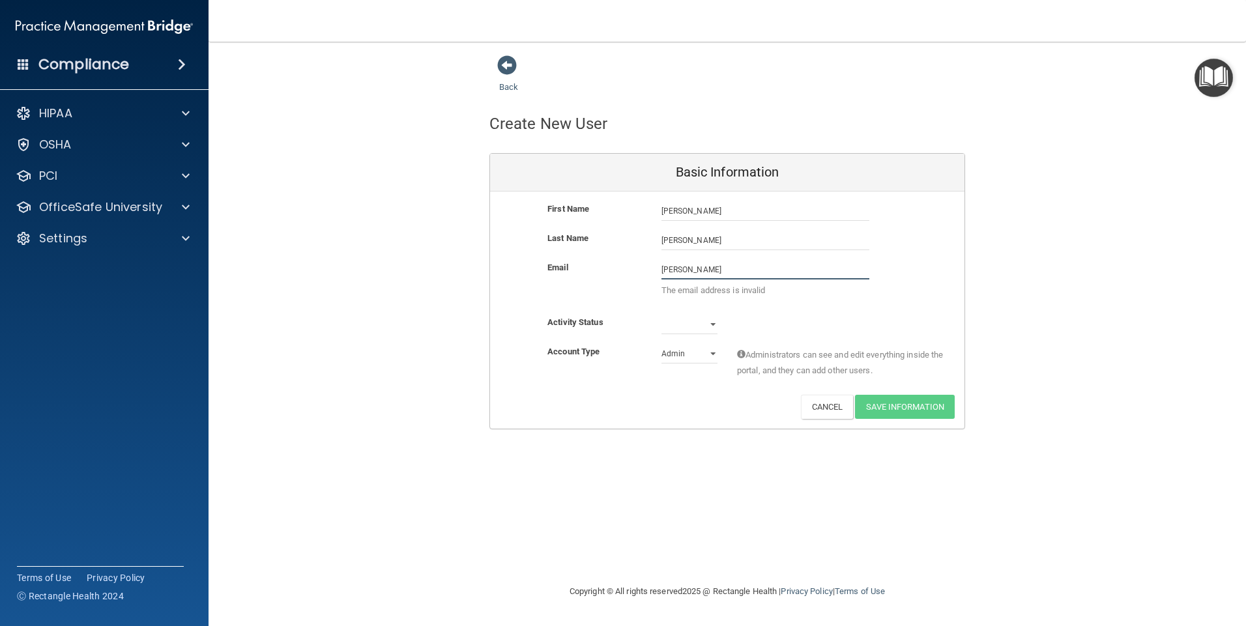
type input "ShawnaYerger@gmail.com"
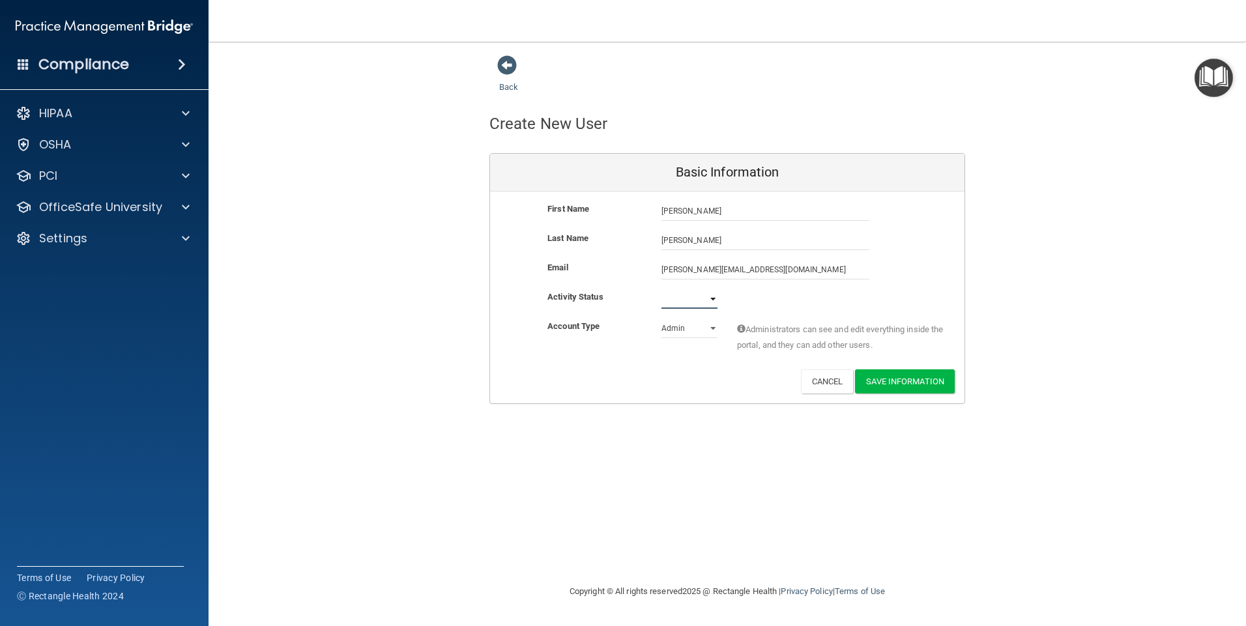
click at [681, 302] on select "Active Inactive" at bounding box center [690, 299] width 56 height 20
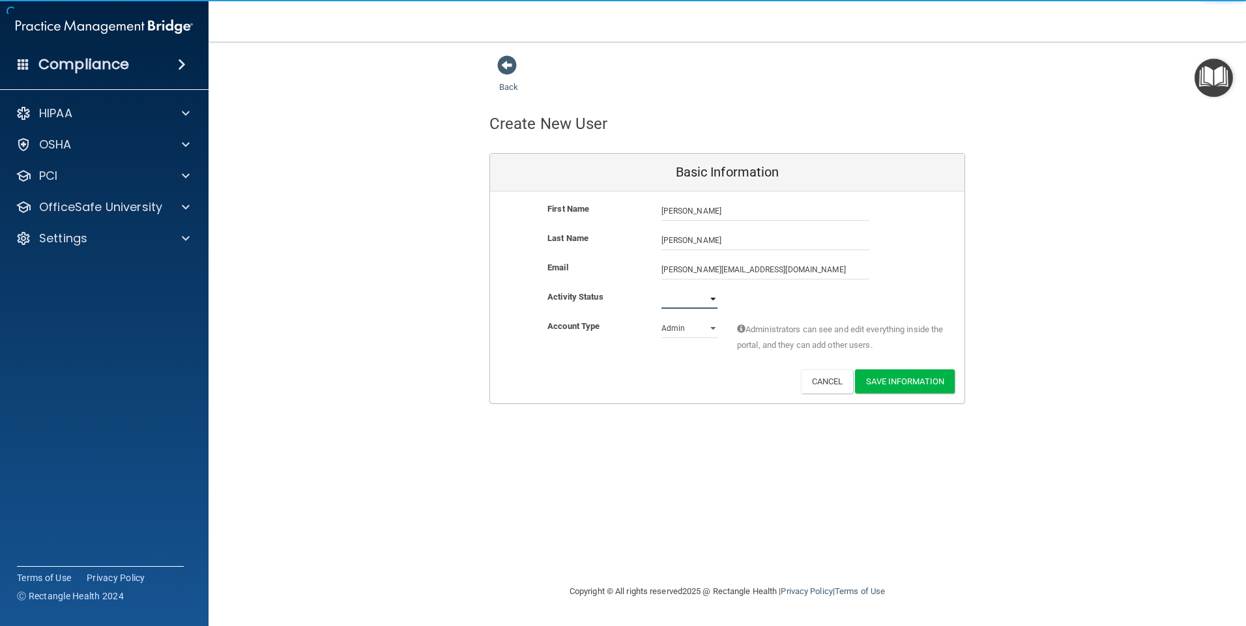
select select "active"
click at [662, 289] on select "Active Inactive" at bounding box center [690, 299] width 56 height 20
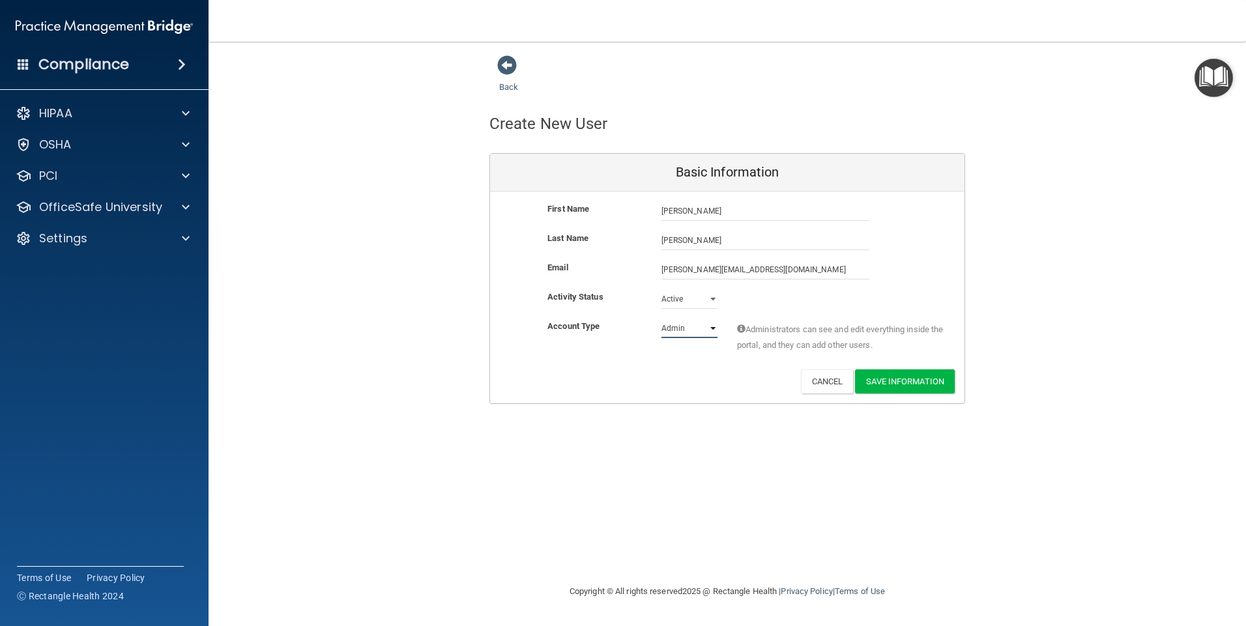
click at [703, 328] on select "Admin Member" at bounding box center [690, 329] width 56 height 20
select select "practice_member"
click at [662, 319] on select "Admin Member" at bounding box center [690, 329] width 56 height 20
click at [902, 379] on button "Save Information" at bounding box center [905, 382] width 100 height 24
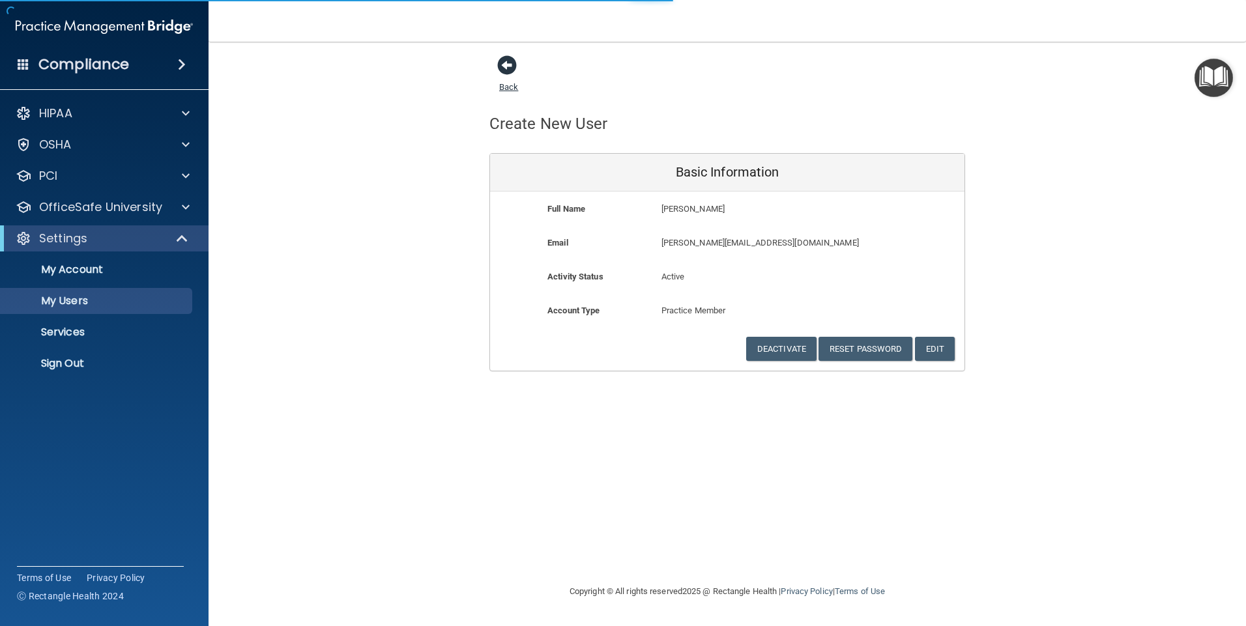
select select "20"
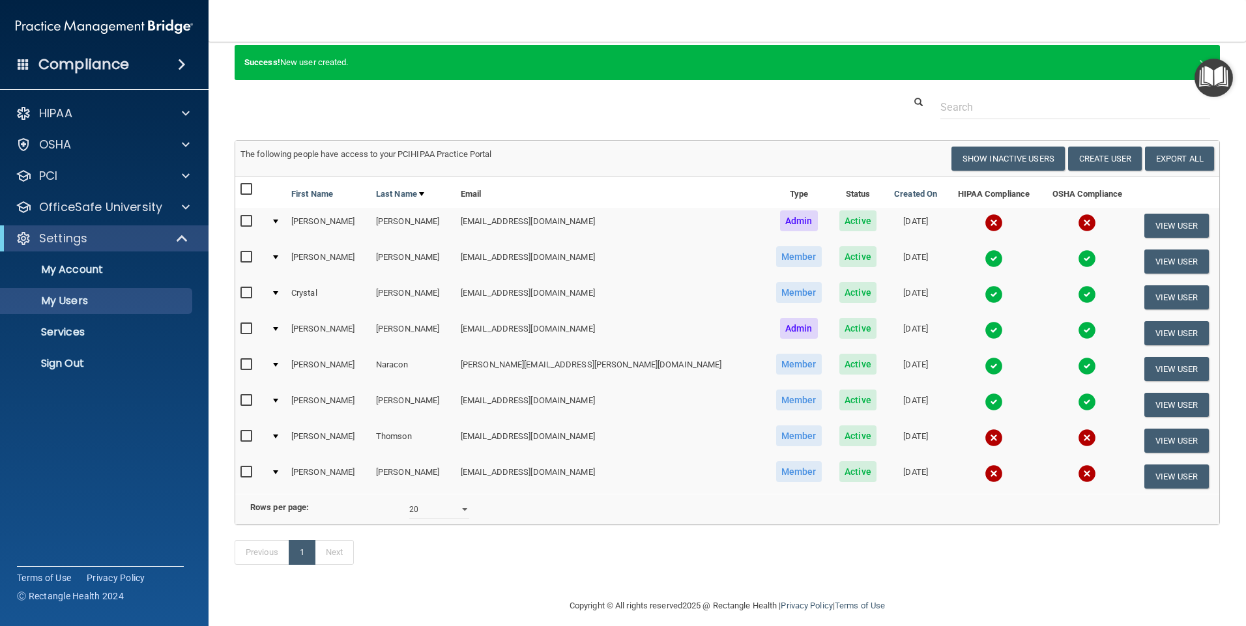
scroll to position [65, 0]
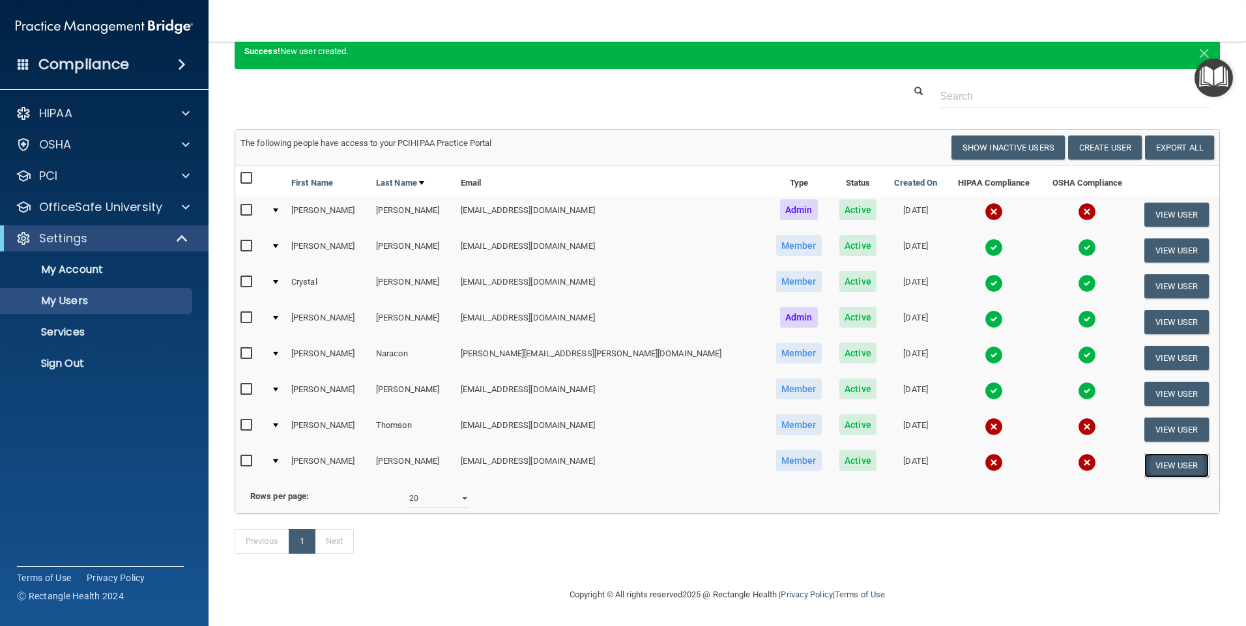
click at [1144, 454] on button "View User" at bounding box center [1176, 466] width 65 height 24
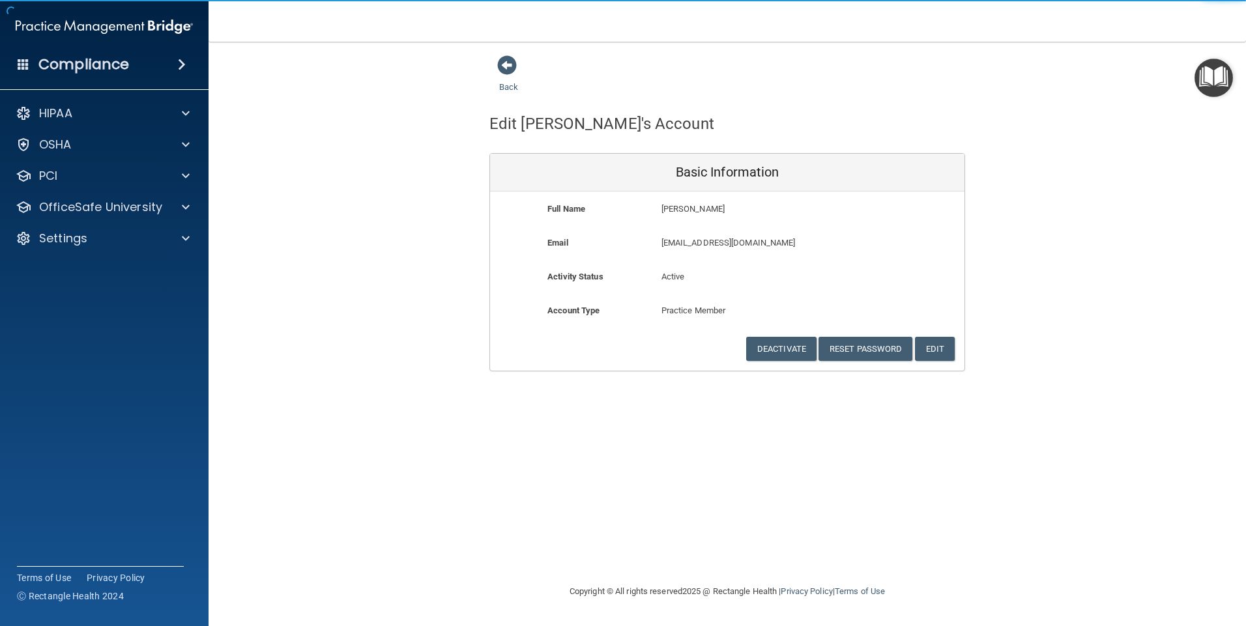
click at [723, 243] on p "shawnayerger@gmail.com" at bounding box center [766, 243] width 208 height 16
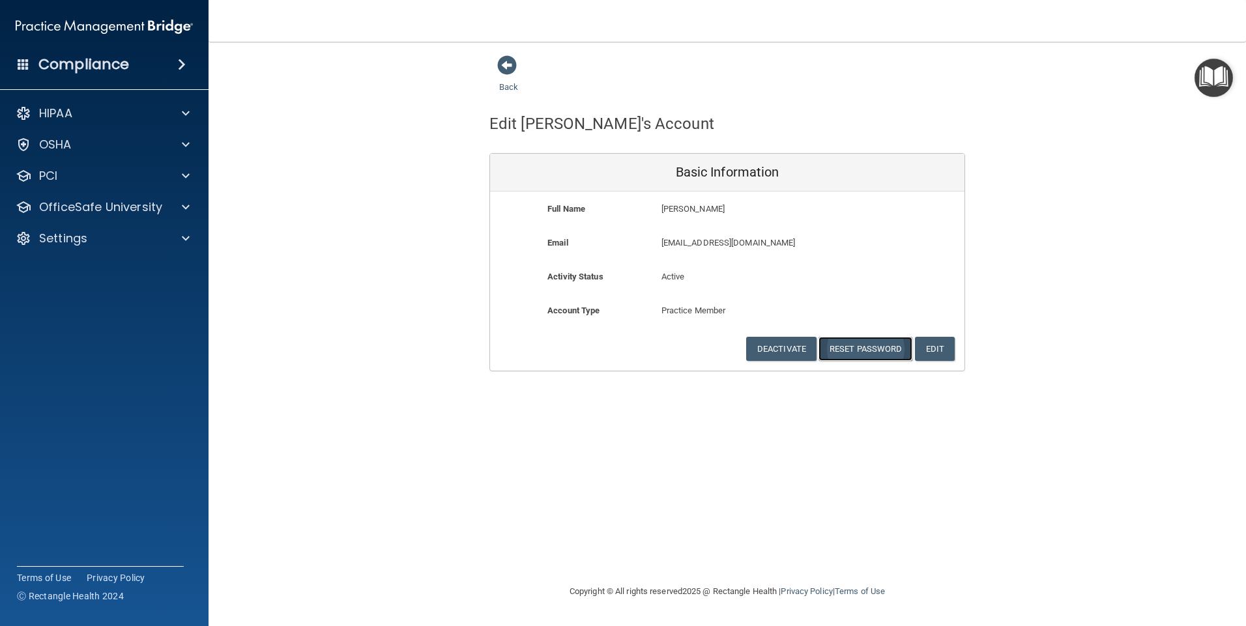
click at [858, 352] on button "Reset Password" at bounding box center [866, 349] width 94 height 24
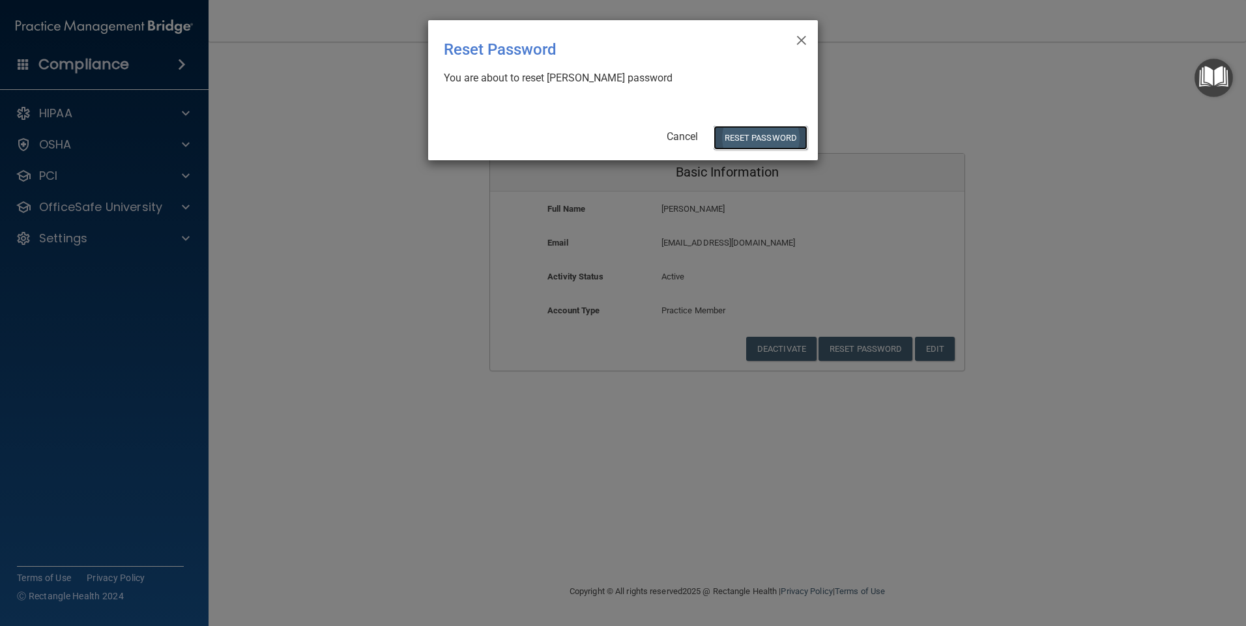
click at [746, 131] on button "Reset Password" at bounding box center [761, 138] width 94 height 24
click at [749, 138] on button "Reset Password" at bounding box center [761, 138] width 94 height 24
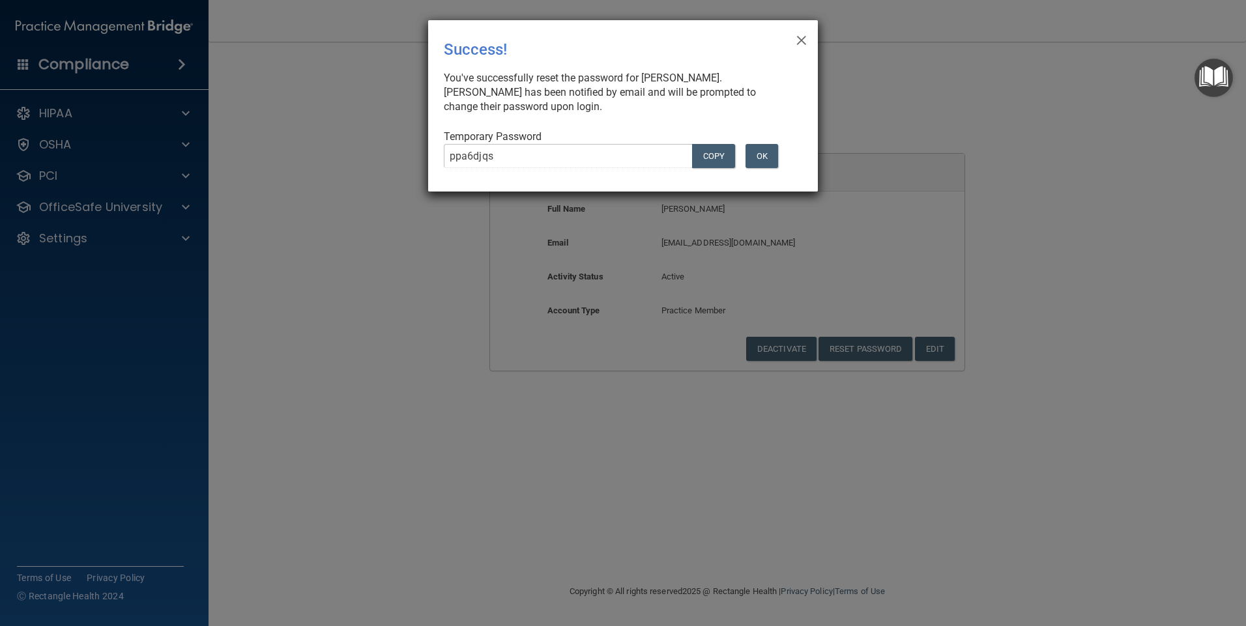
click at [509, 152] on body "Compliance HIPAA Documents and Policies Report an Incident Business Associates …" at bounding box center [623, 313] width 1246 height 626
click at [760, 151] on button "OK" at bounding box center [762, 156] width 33 height 24
click at [804, 40] on span "×" at bounding box center [802, 38] width 12 height 26
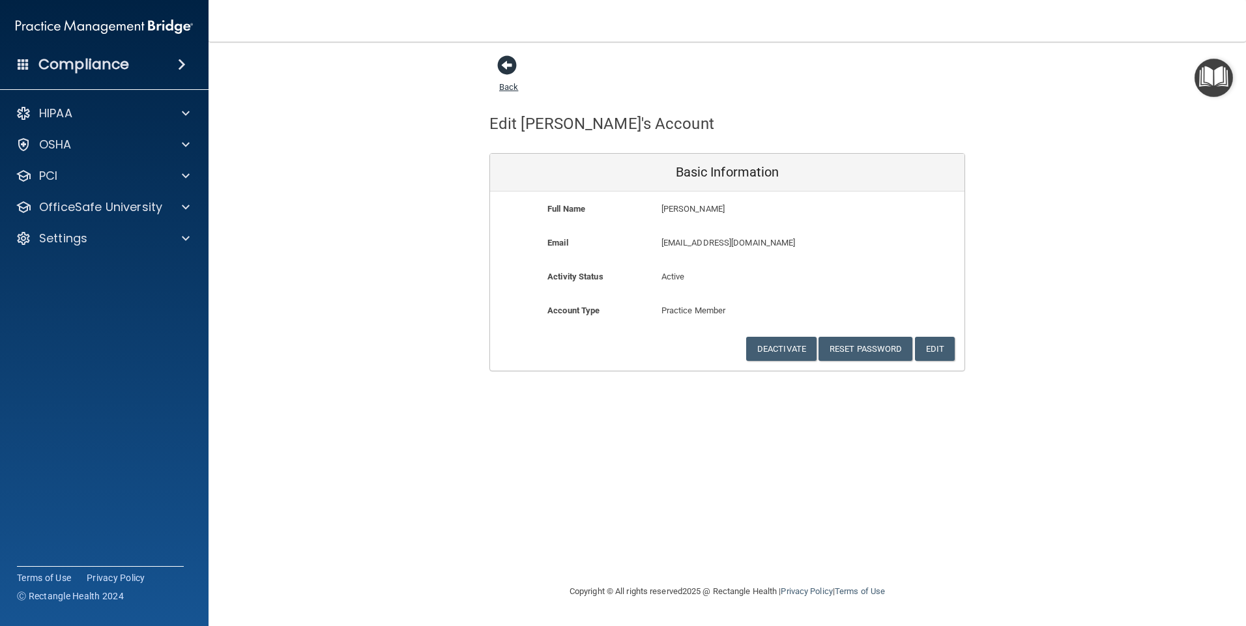
click at [502, 69] on span at bounding box center [507, 65] width 20 height 20
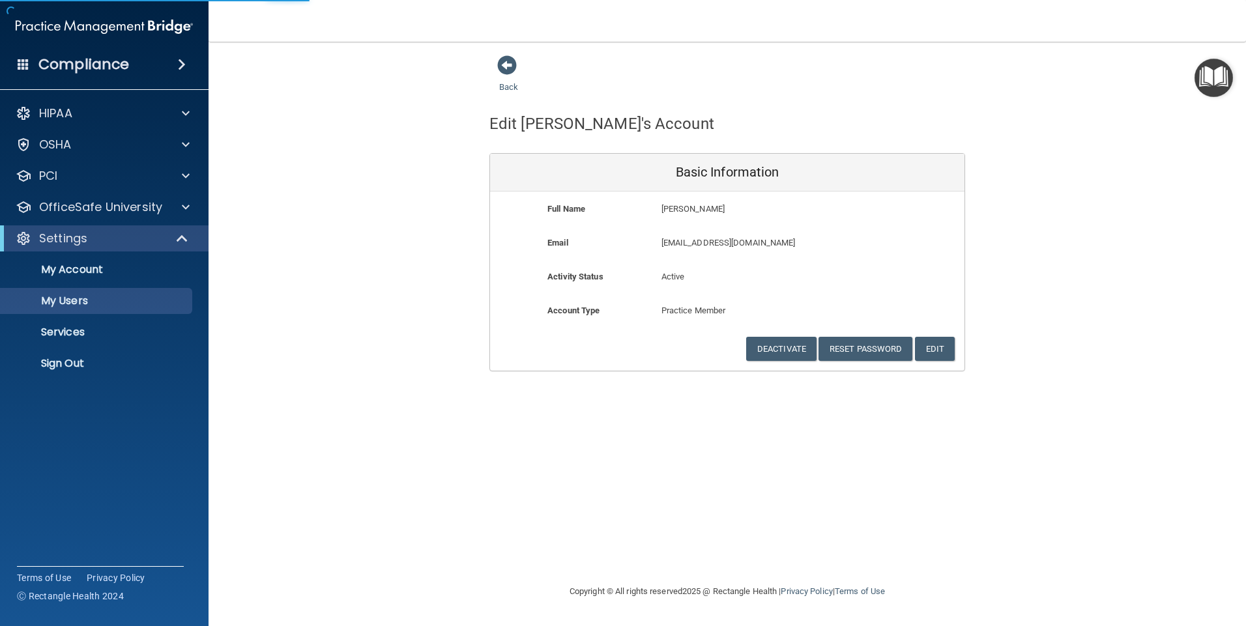
select select "20"
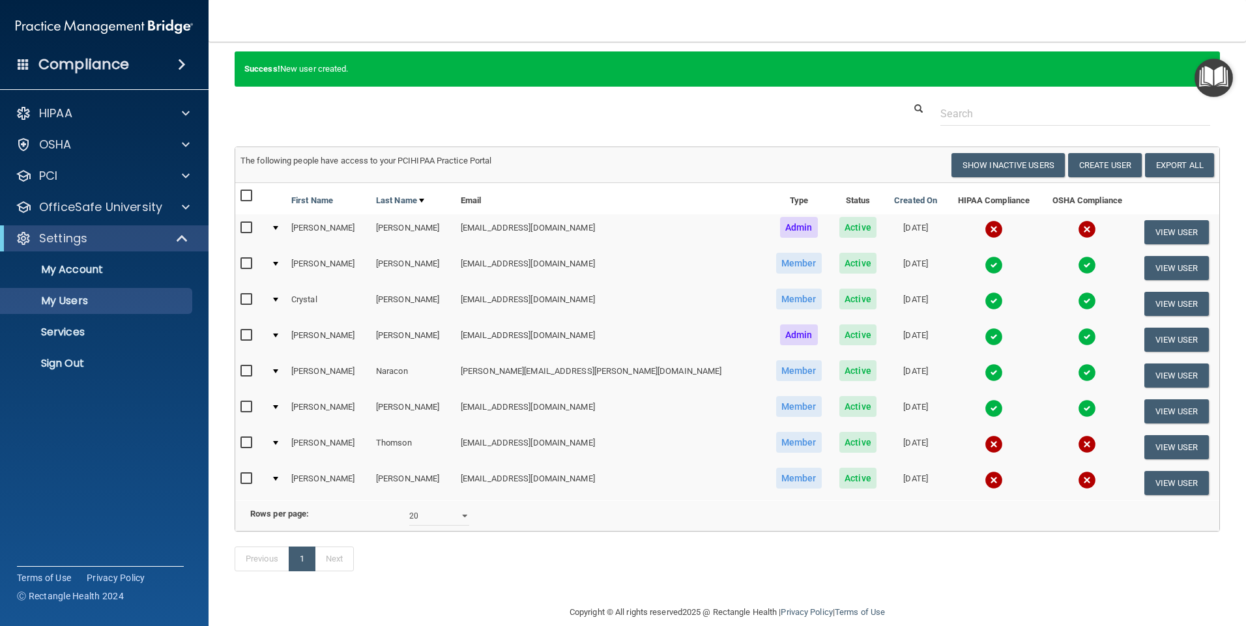
scroll to position [65, 0]
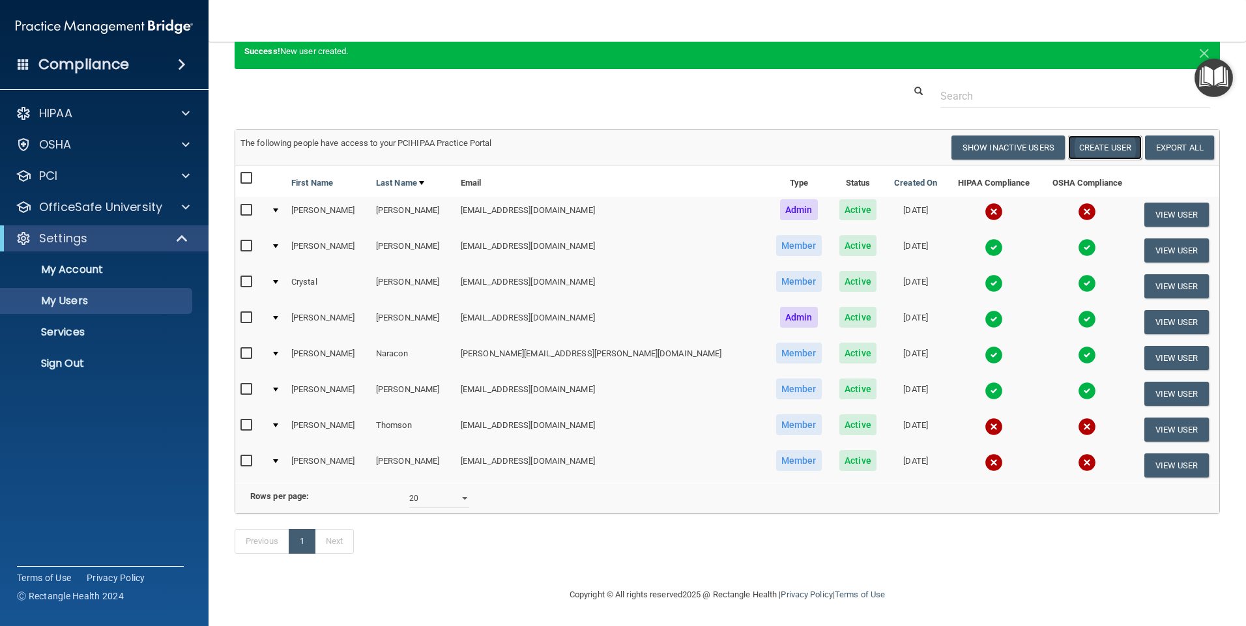
click at [1081, 136] on button "Create User" at bounding box center [1105, 148] width 74 height 24
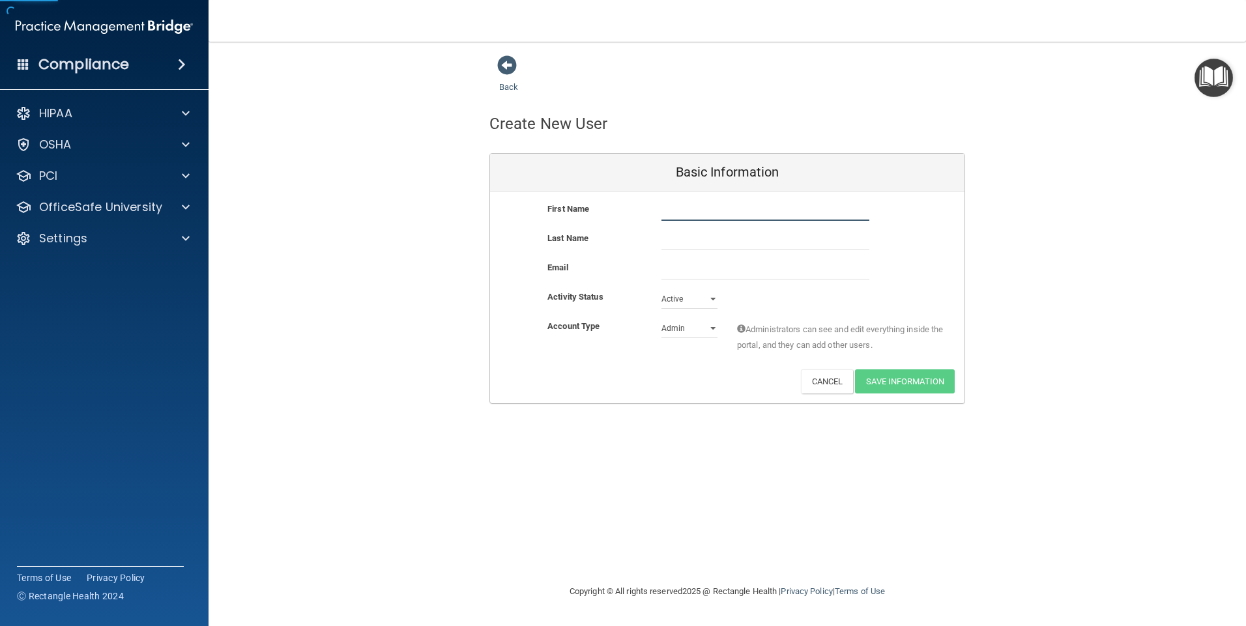
click at [706, 212] on input "text" at bounding box center [766, 211] width 208 height 20
type input "m"
type input "MICHELLE"
type input "BOOTH"
click at [673, 270] on input "email" at bounding box center [766, 270] width 208 height 20
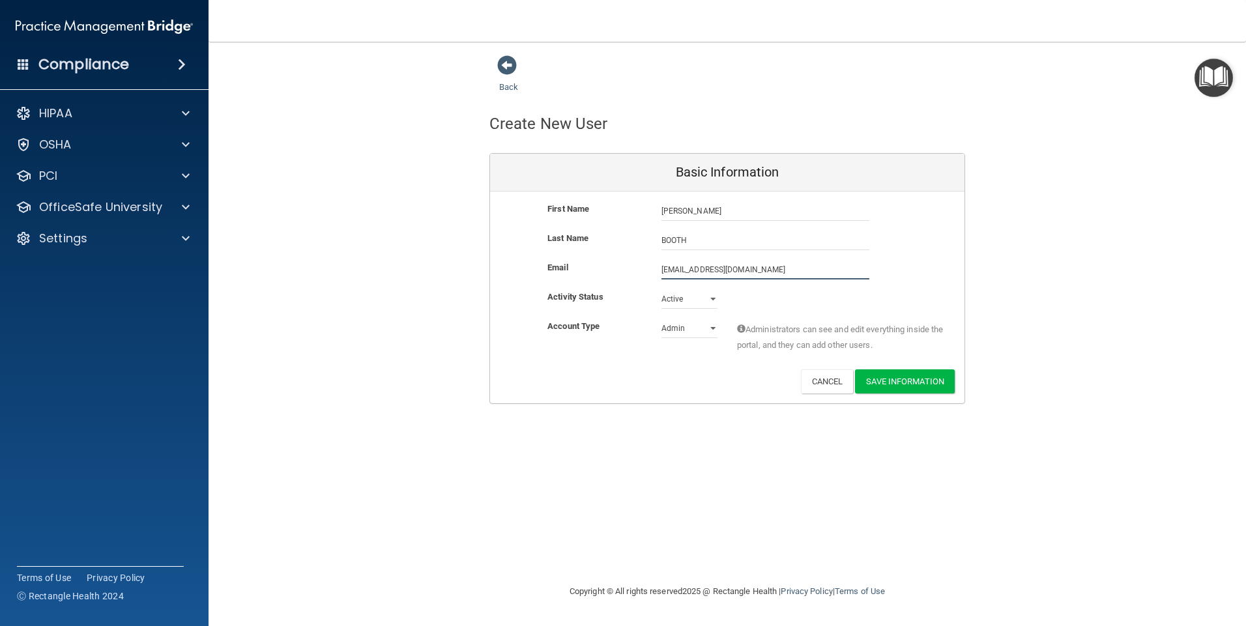
type input "ShawnaYerger@gmail.com"
click at [692, 330] on select "Admin Member" at bounding box center [690, 331] width 56 height 20
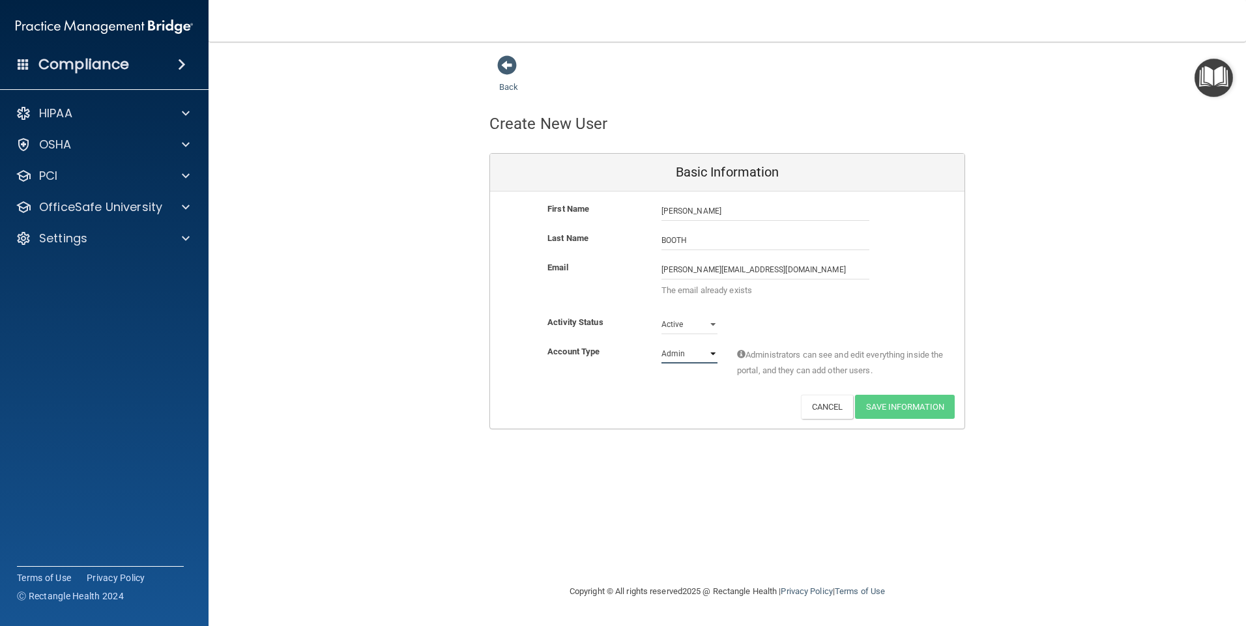
select select "practice_member"
click at [662, 344] on select "Admin Member" at bounding box center [690, 354] width 56 height 20
click at [742, 255] on div "Last Name BOOTH" at bounding box center [727, 245] width 474 height 29
click at [749, 267] on input "ShawnaYerger@gmail.com" at bounding box center [766, 270] width 208 height 20
drag, startPoint x: 777, startPoint y: 269, endPoint x: 664, endPoint y: 291, distance: 115.0
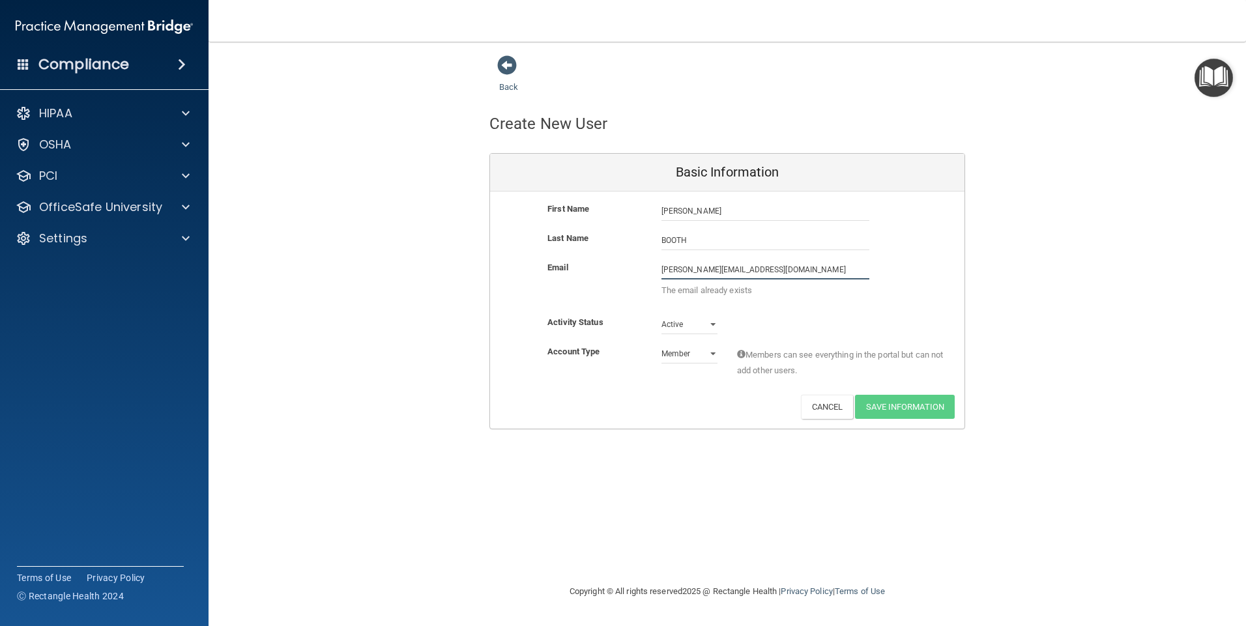
click at [664, 291] on div "ShawnaYerger@gmail.com ShawnaYerger@gmail.com The email already exists" at bounding box center [765, 282] width 227 height 45
type input "S"
click at [808, 269] on input "ShawnaYerger@gmail.com" at bounding box center [766, 270] width 208 height 20
drag, startPoint x: 808, startPoint y: 269, endPoint x: 640, endPoint y: 288, distance: 169.2
click at [640, 288] on div "Email ShawnaYerger@gmail.com ShawnaYerger@gmail.com The email already exists" at bounding box center [727, 282] width 474 height 45
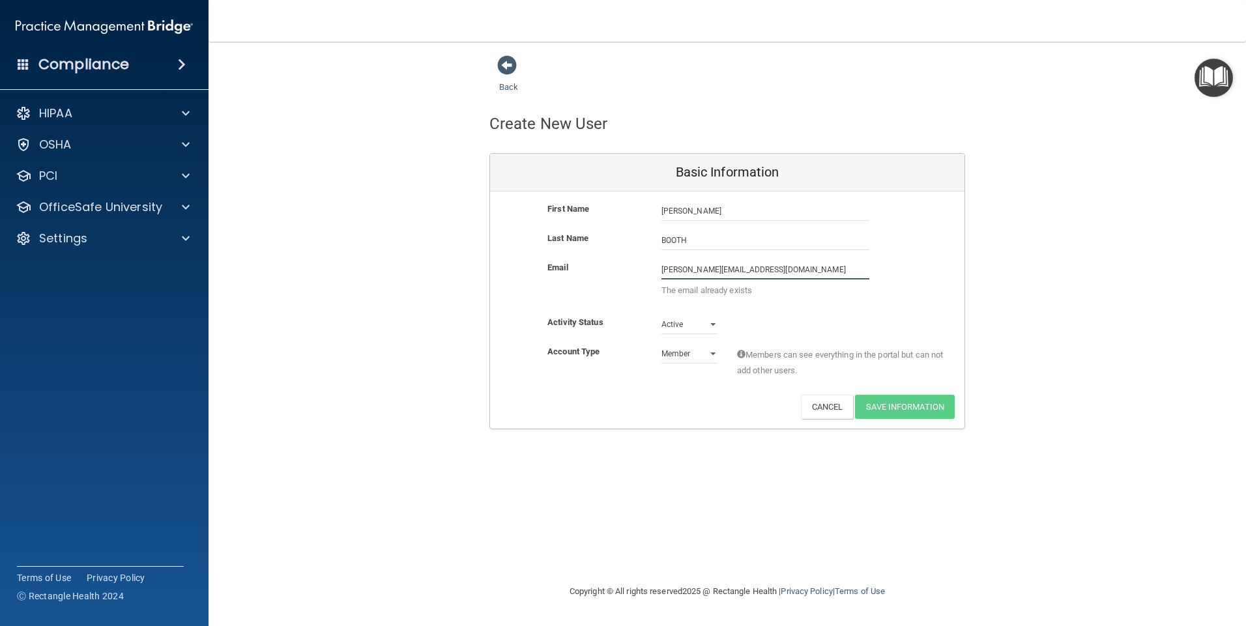
drag, startPoint x: 766, startPoint y: 268, endPoint x: 648, endPoint y: 276, distance: 118.9
click at [649, 278] on div "Email ShawnaYerger@gmail.com ShawnaYerger@gmail.com The email already exists" at bounding box center [727, 282] width 474 height 45
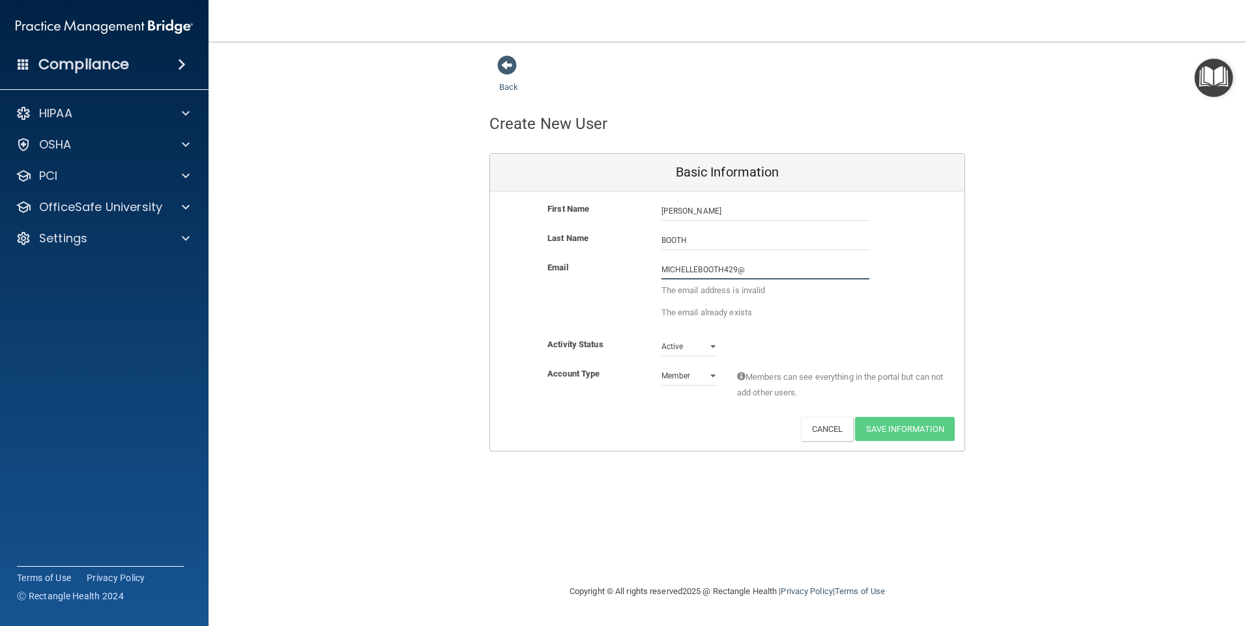
type input "michellebooth429@yahoo.com"
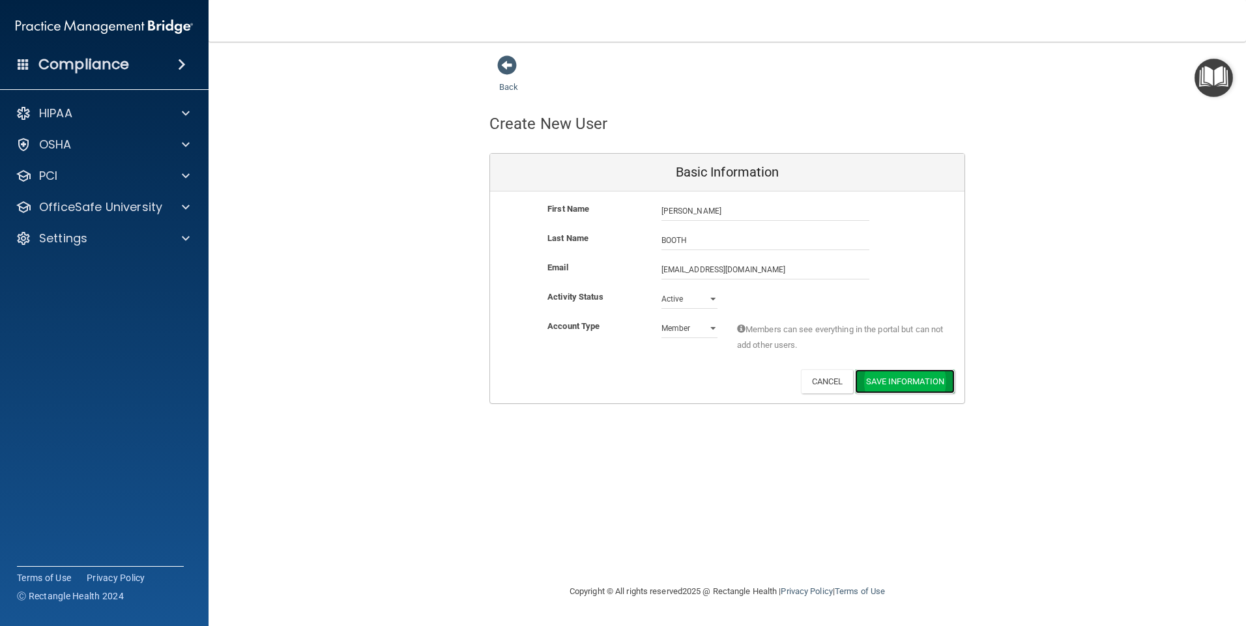
click at [912, 376] on button "Save Information" at bounding box center [905, 382] width 100 height 24
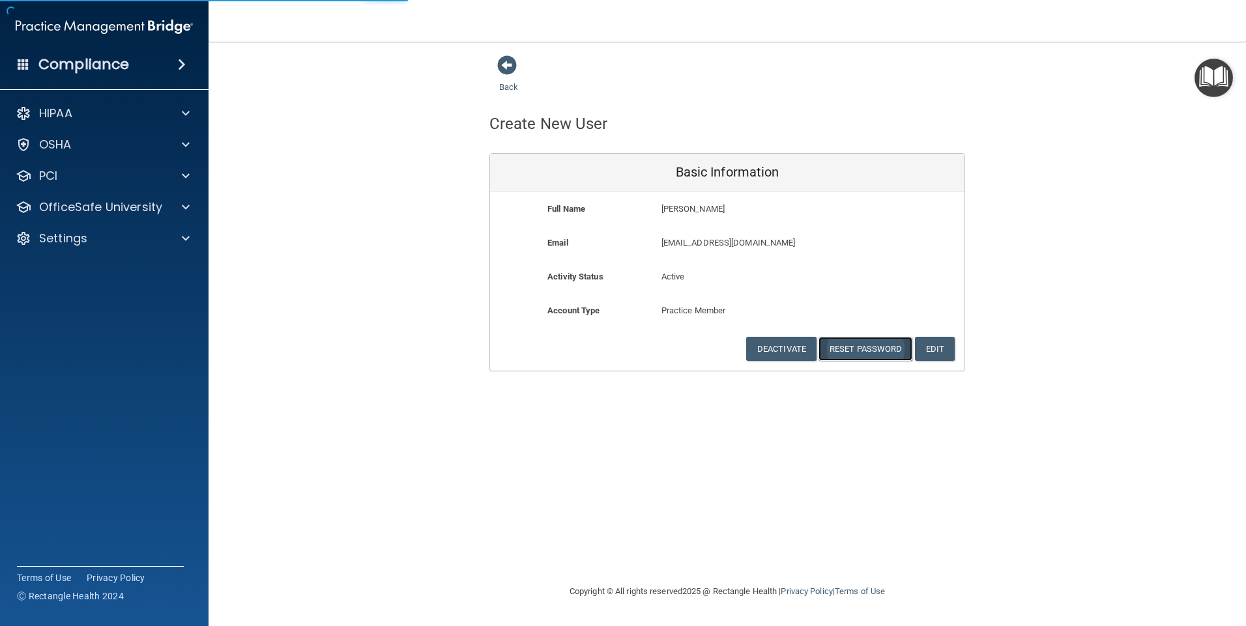
click at [888, 353] on button "Reset Password" at bounding box center [866, 349] width 94 height 24
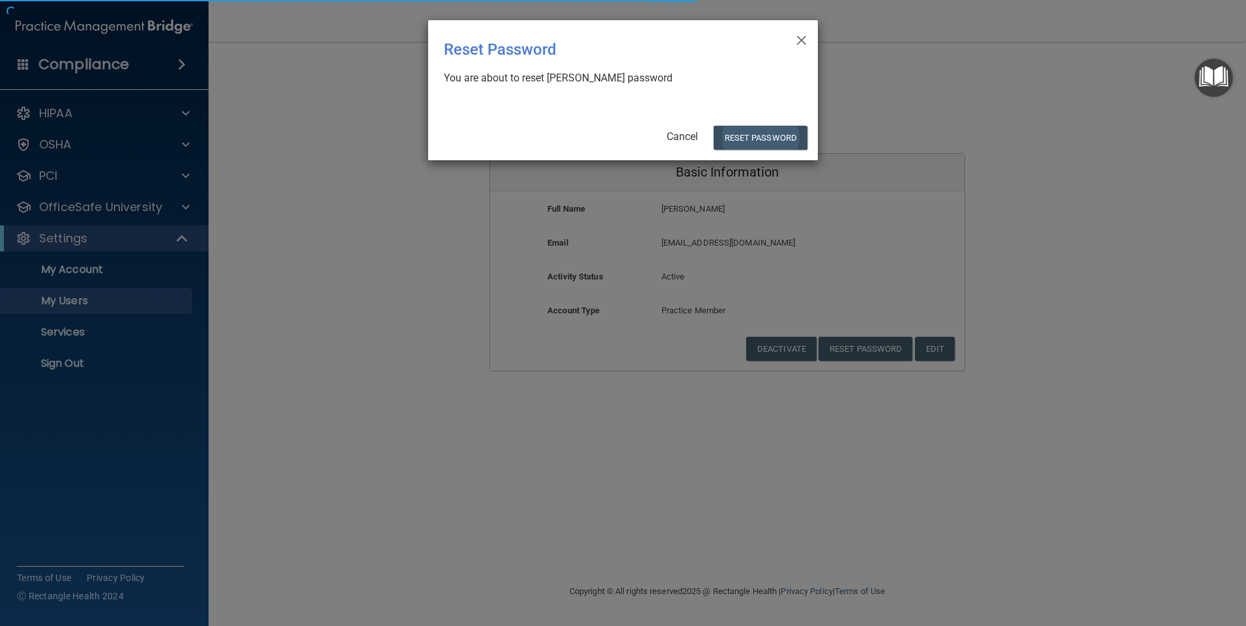
select select "20"
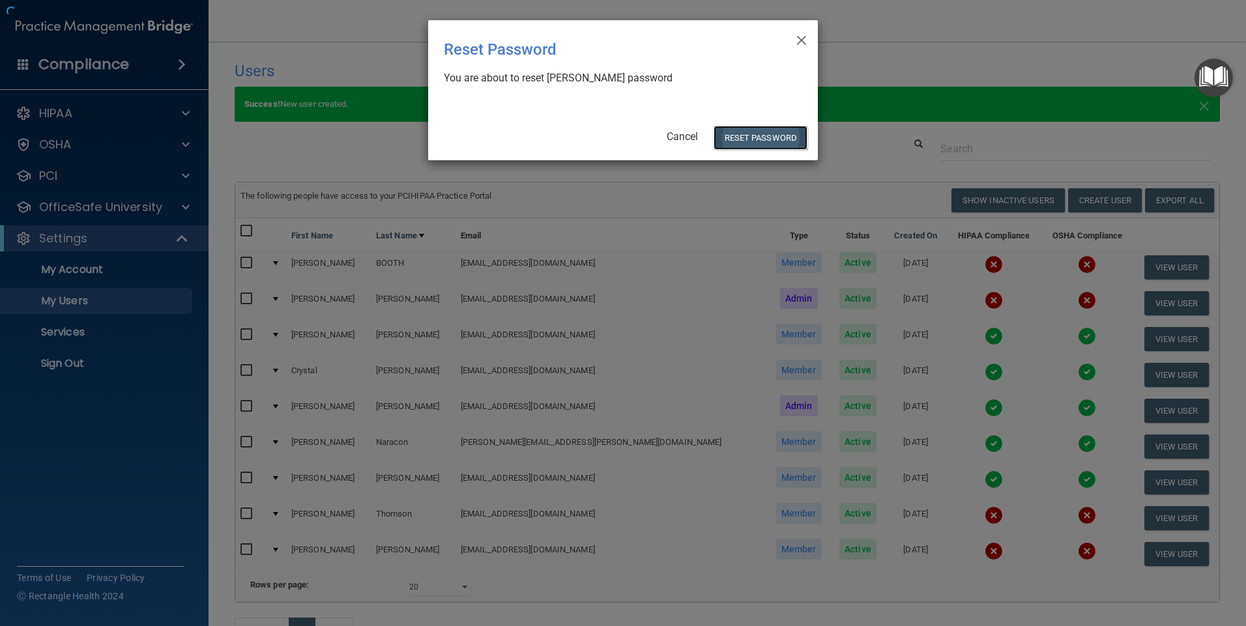
click at [770, 138] on button "Reset Password" at bounding box center [761, 138] width 94 height 24
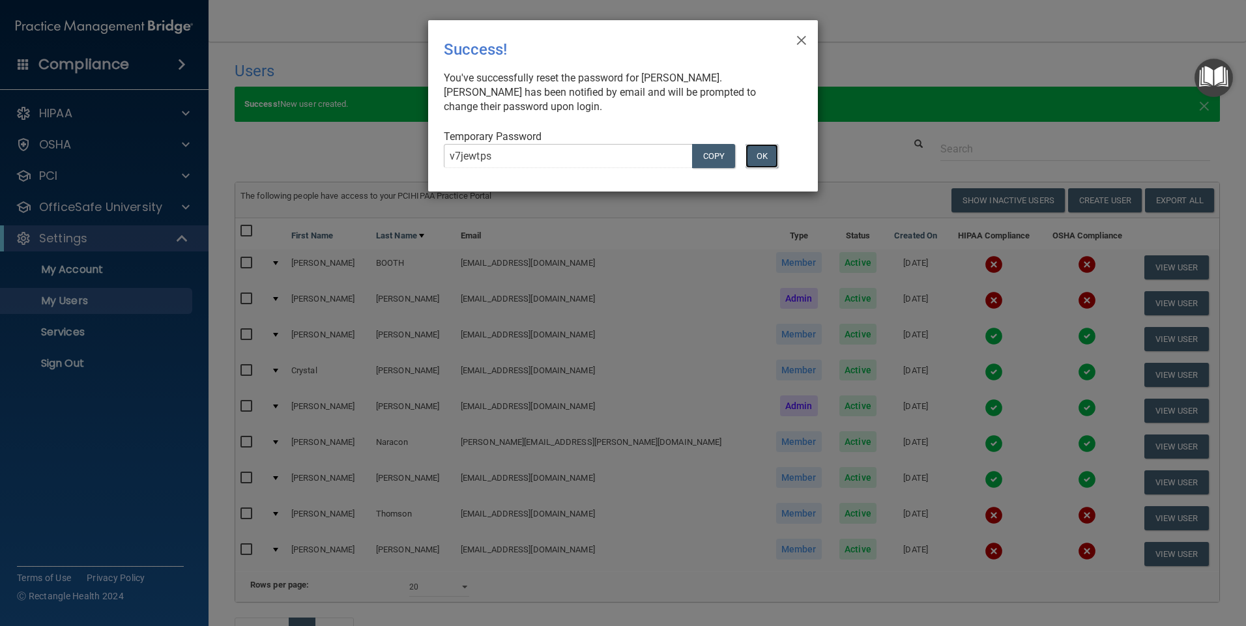
click at [763, 153] on button "OK" at bounding box center [762, 156] width 33 height 24
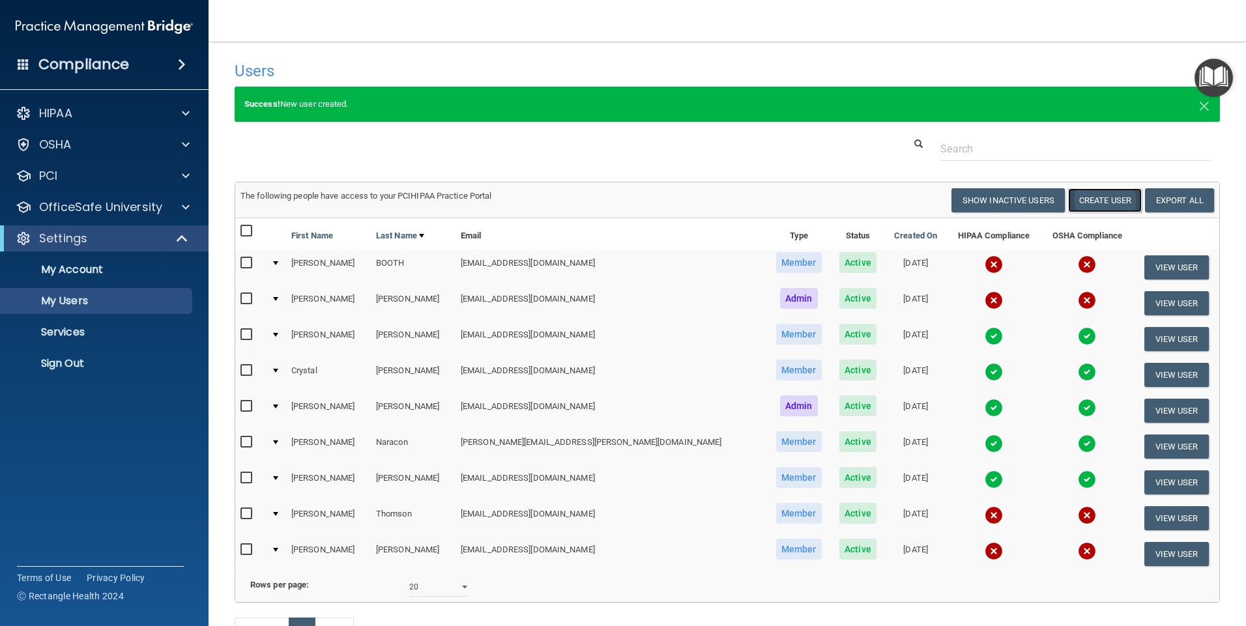
click at [1104, 196] on button "Create User" at bounding box center [1105, 200] width 74 height 24
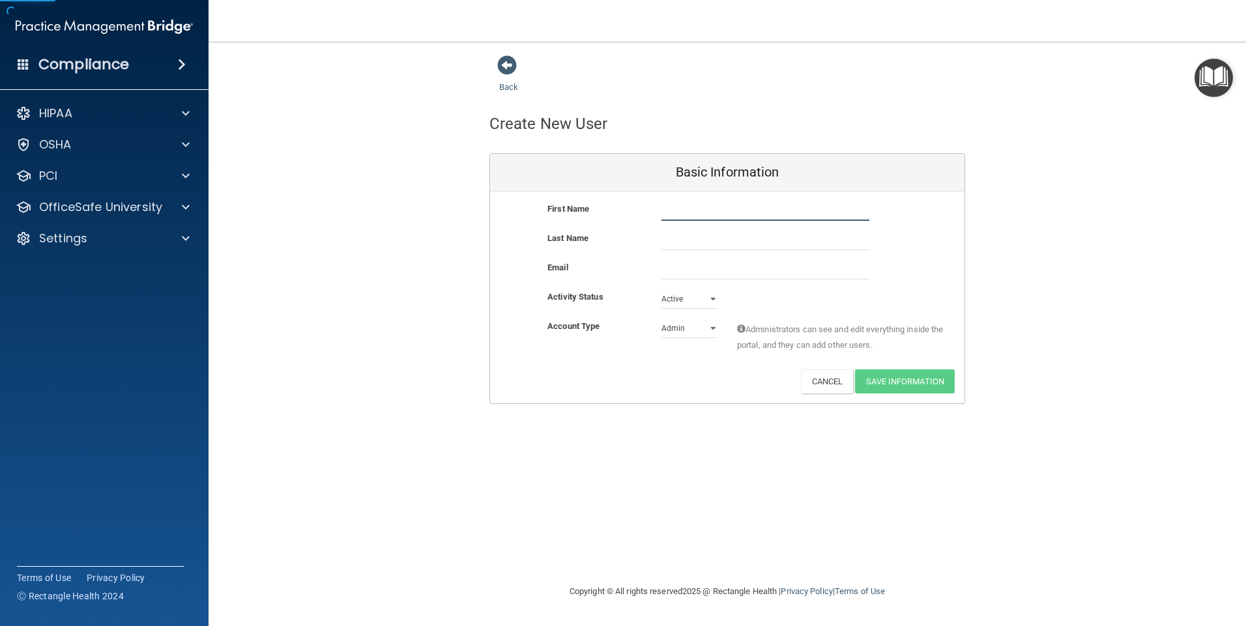
click at [682, 213] on input "text" at bounding box center [766, 211] width 208 height 20
type input "KRISTIN"
type input "EIMILLER"
click at [674, 269] on input "email" at bounding box center [766, 270] width 208 height 20
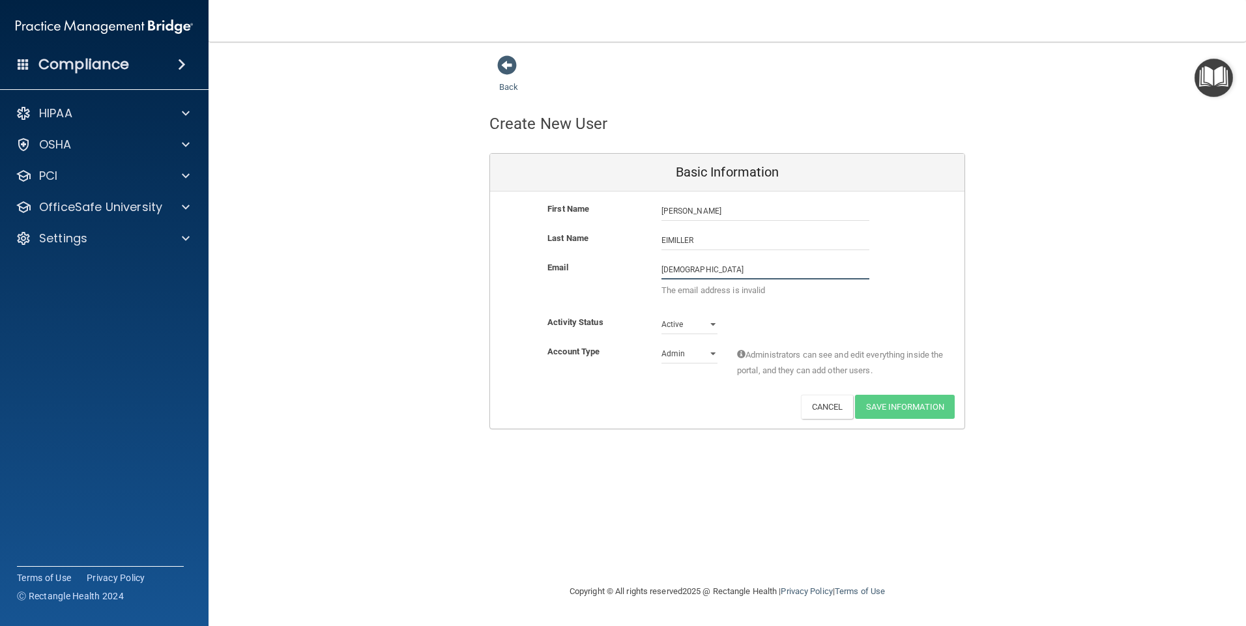
type input "KRISTEN"
click at [701, 211] on input "KRISTIN" at bounding box center [766, 211] width 208 height 20
type input "KRISTEN"
click at [699, 267] on input "KRISTEN" at bounding box center [766, 270] width 208 height 20
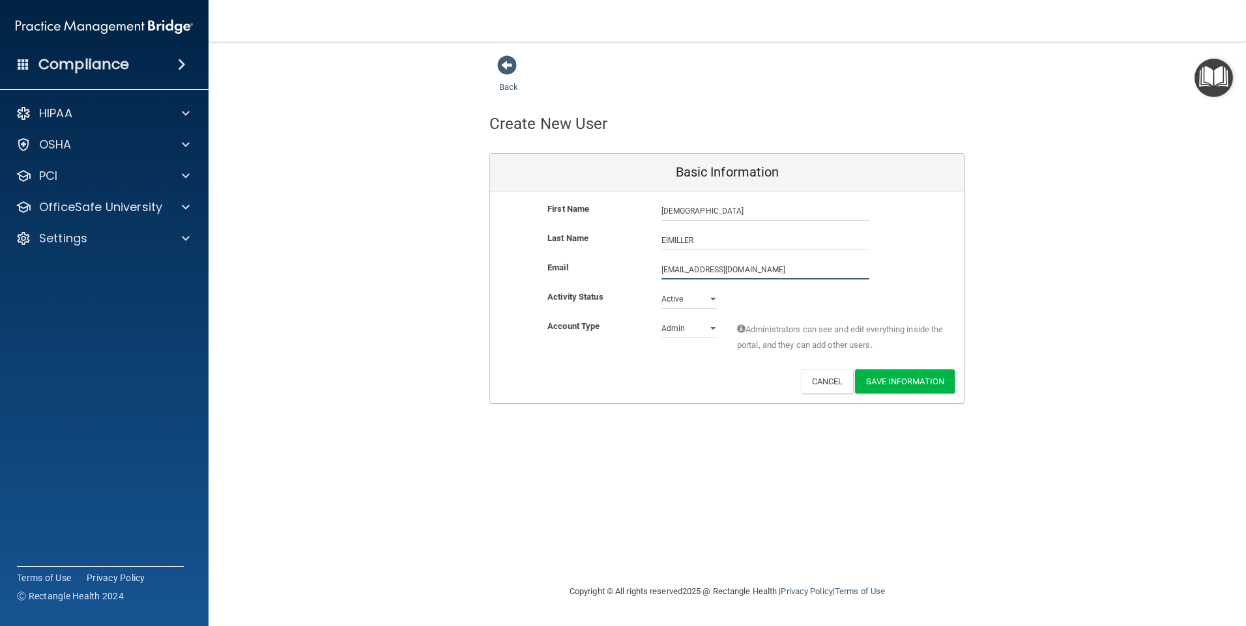
type input "KRISTENICOLEIMILLER@GMAIL.COM"
click at [701, 330] on select "Admin Member" at bounding box center [690, 329] width 56 height 20
select select "practice_member"
click at [662, 319] on select "Admin Member" at bounding box center [690, 329] width 56 height 20
click at [890, 380] on button "Save Information" at bounding box center [905, 382] width 100 height 24
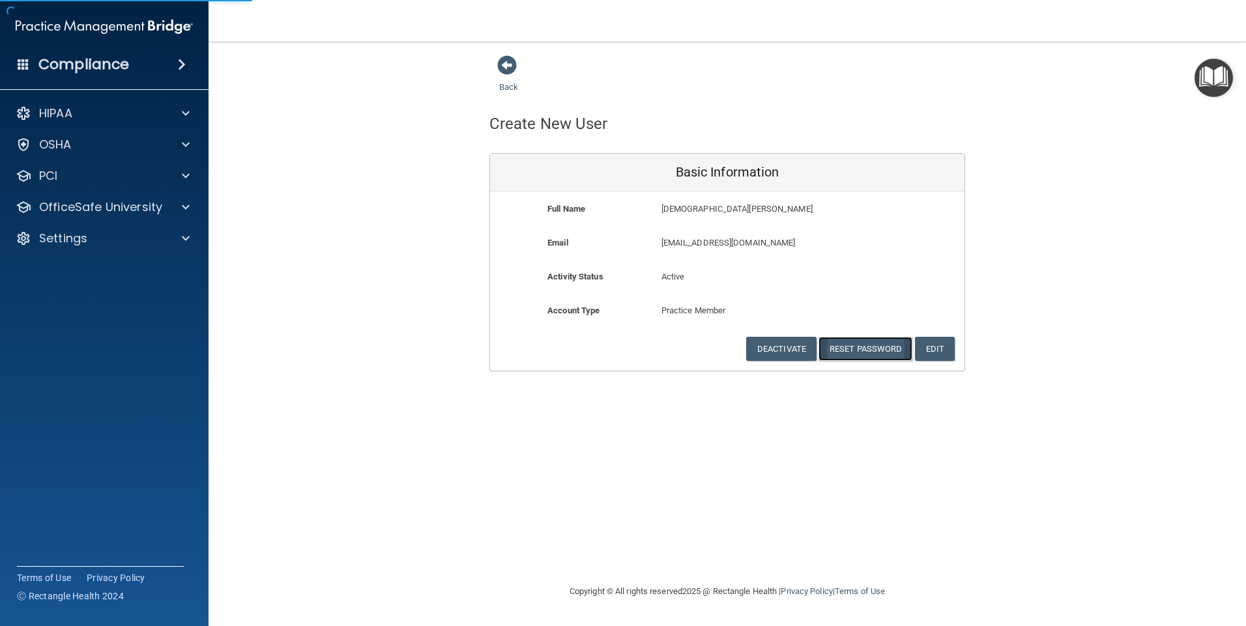
click at [862, 347] on button "Reset Password" at bounding box center [866, 349] width 94 height 24
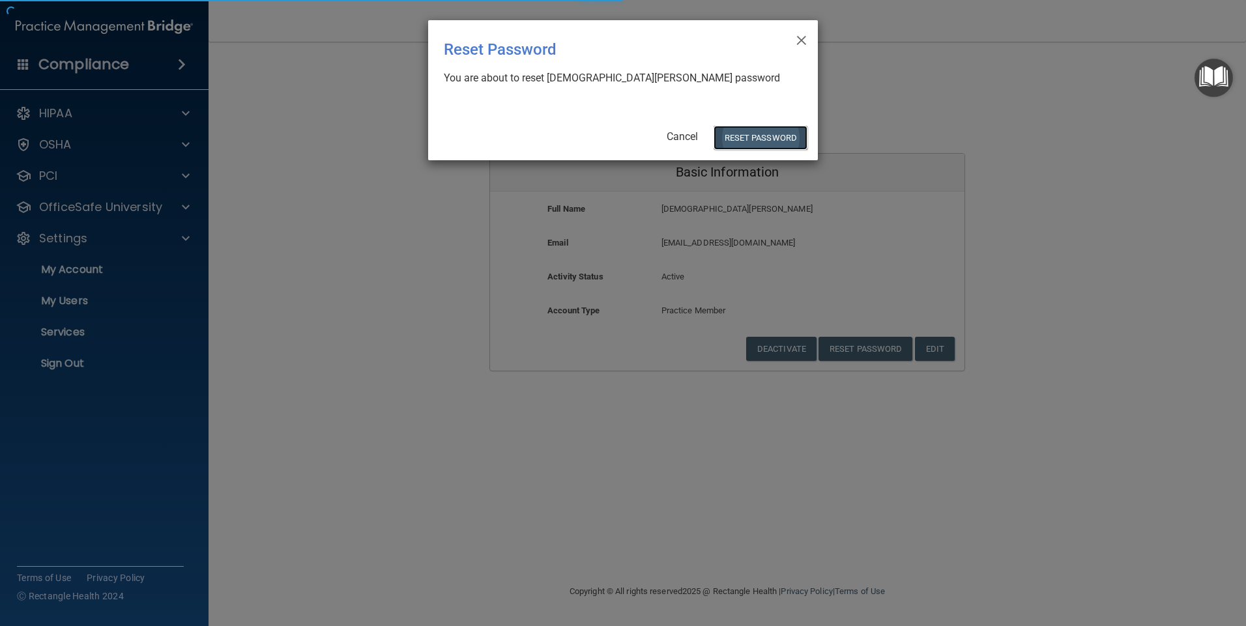
click at [772, 132] on button "Reset Password" at bounding box center [761, 138] width 94 height 24
select select "20"
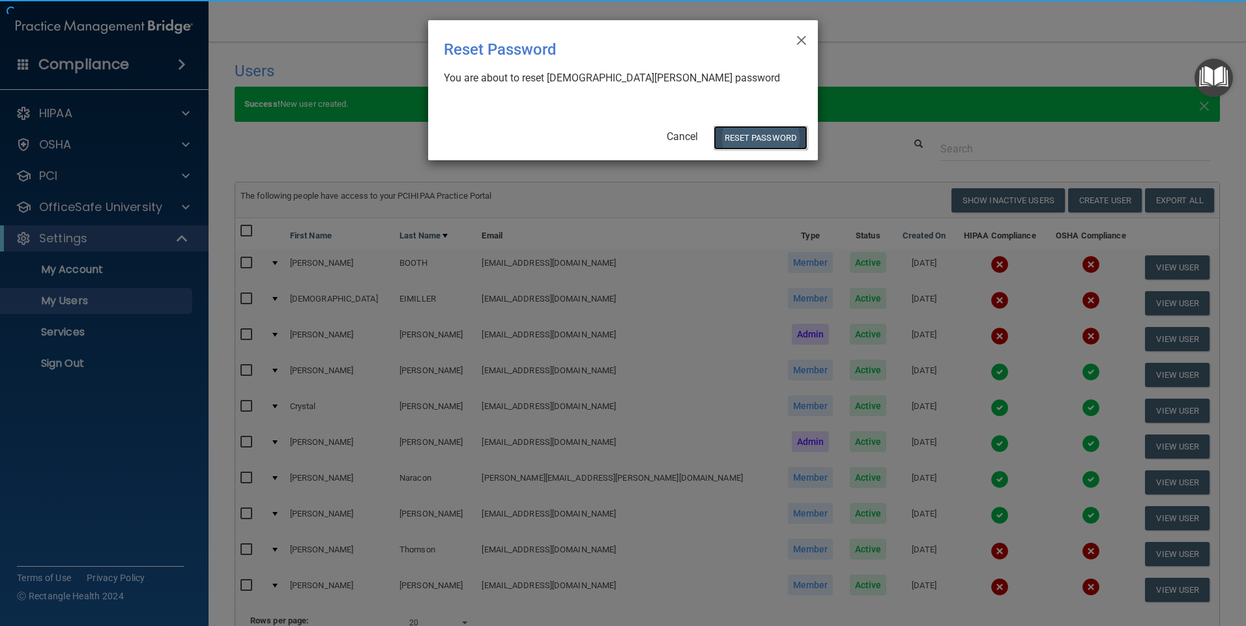
click at [749, 139] on button "Reset Password" at bounding box center [761, 138] width 94 height 24
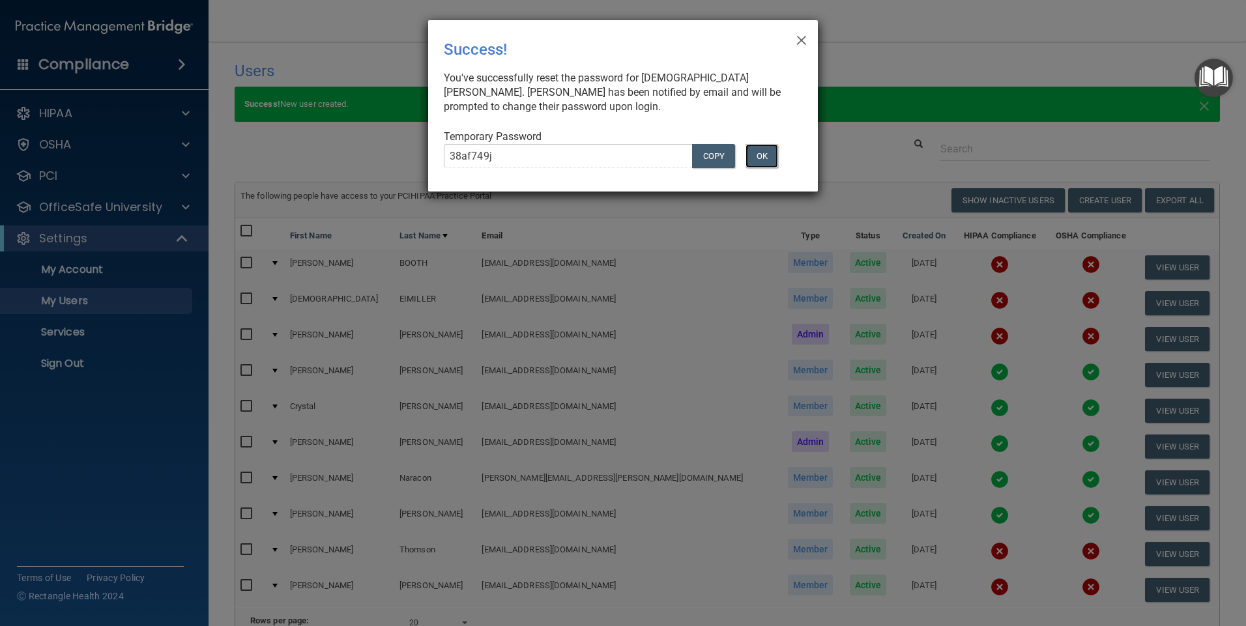
click at [772, 154] on button "OK" at bounding box center [762, 156] width 33 height 24
click at [801, 39] on span "×" at bounding box center [802, 38] width 12 height 26
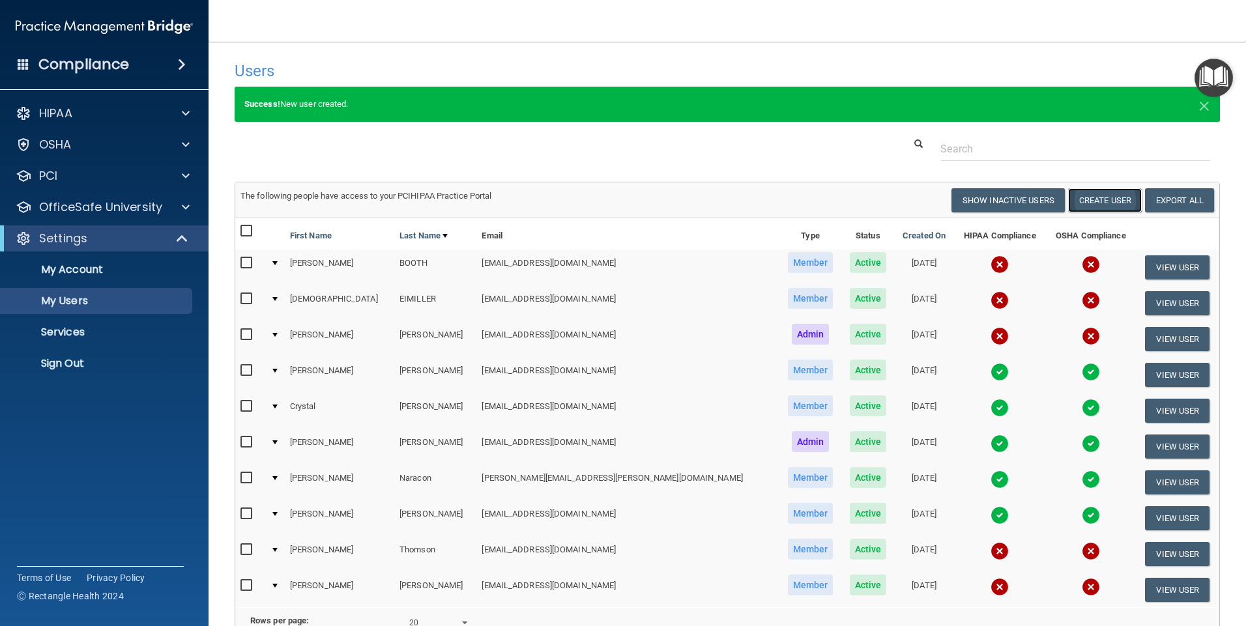
click at [1098, 205] on button "Create User" at bounding box center [1105, 200] width 74 height 24
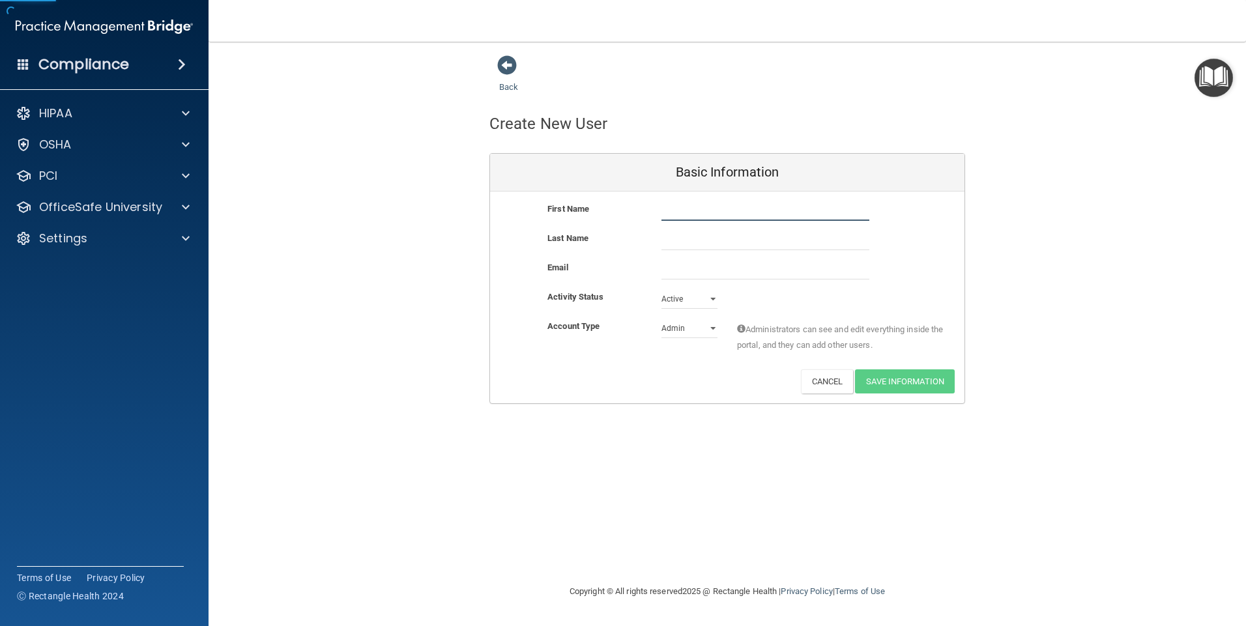
click at [686, 213] on input "text" at bounding box center [766, 211] width 208 height 20
type input "JASMINA"
type input "SMOAKS"
click at [663, 269] on input "email" at bounding box center [766, 270] width 208 height 20
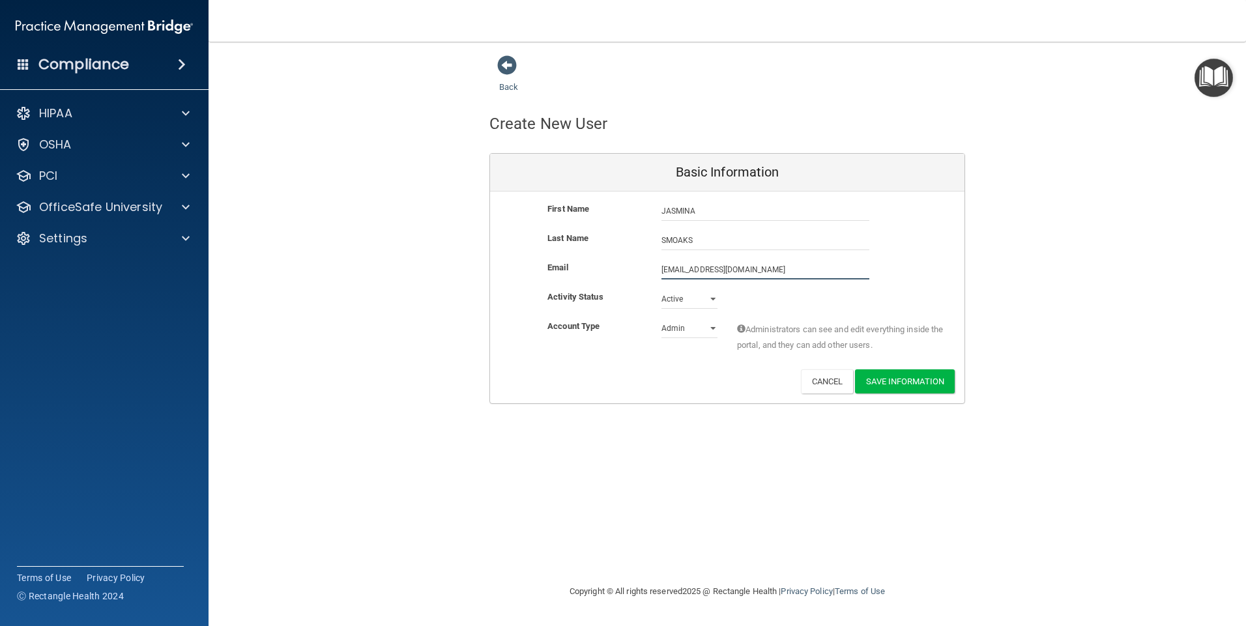
type input "SMOAKSMINA@GMAIL.COM"
click at [678, 326] on select "Admin Member" at bounding box center [690, 329] width 56 height 20
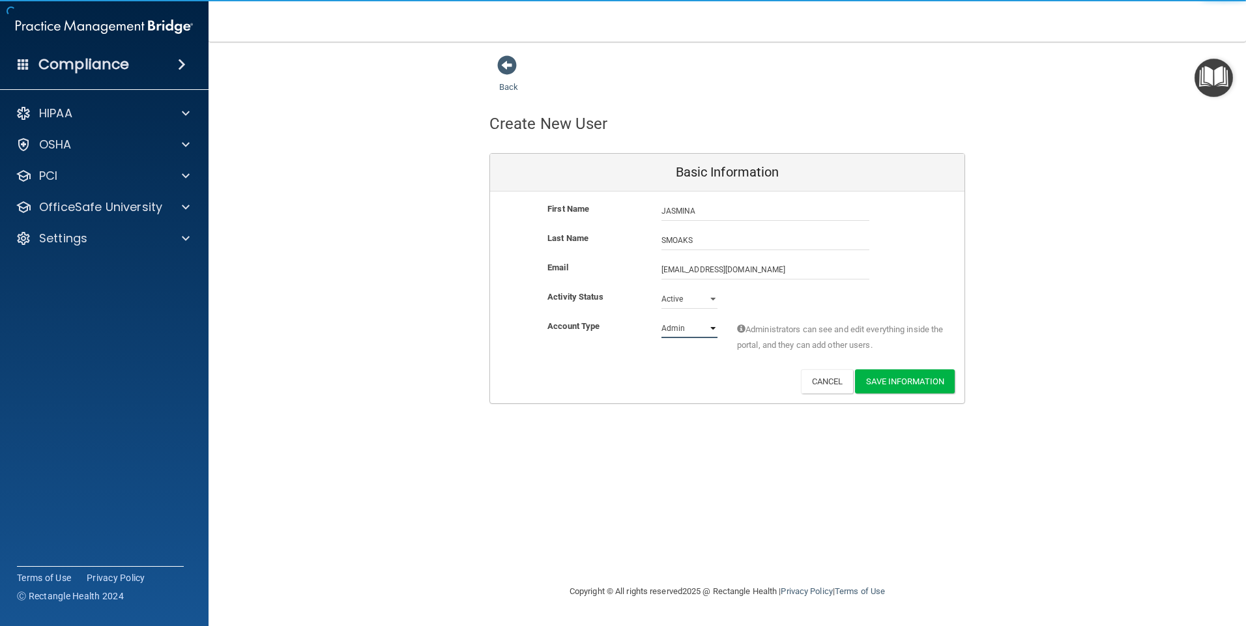
select select "practice_member"
click at [662, 319] on select "Admin Member" at bounding box center [690, 329] width 56 height 20
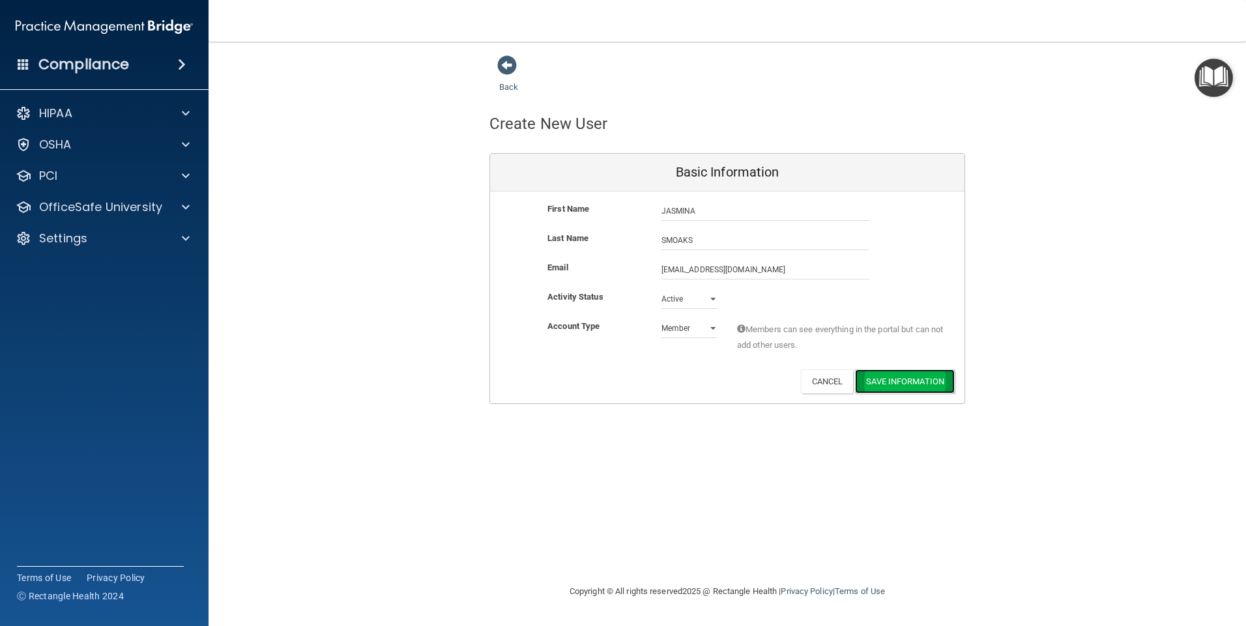
click at [890, 381] on button "Save Information" at bounding box center [905, 382] width 100 height 24
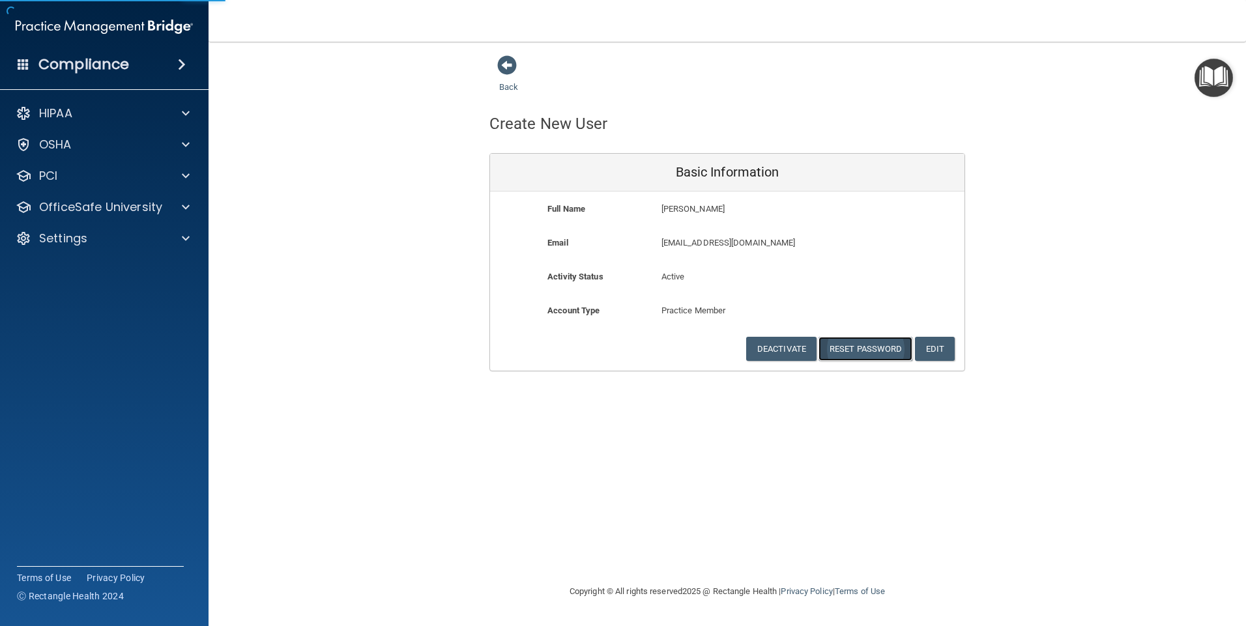
click at [867, 357] on button "Reset Password" at bounding box center [866, 349] width 94 height 24
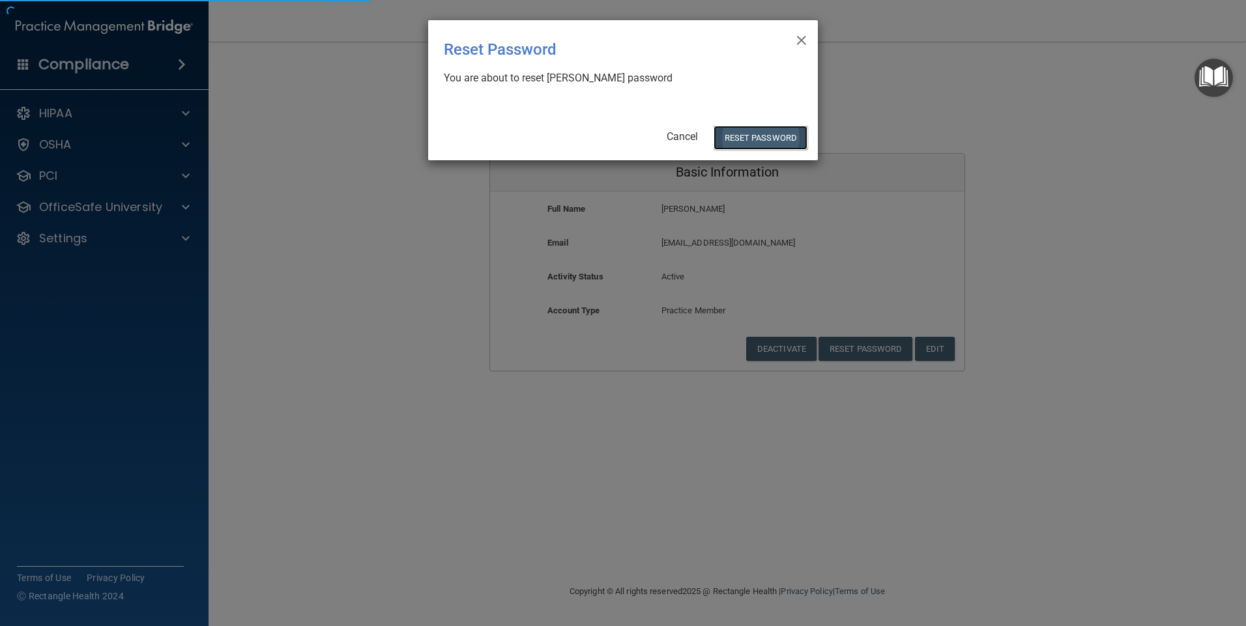
click at [762, 138] on button "Reset Password" at bounding box center [761, 138] width 94 height 24
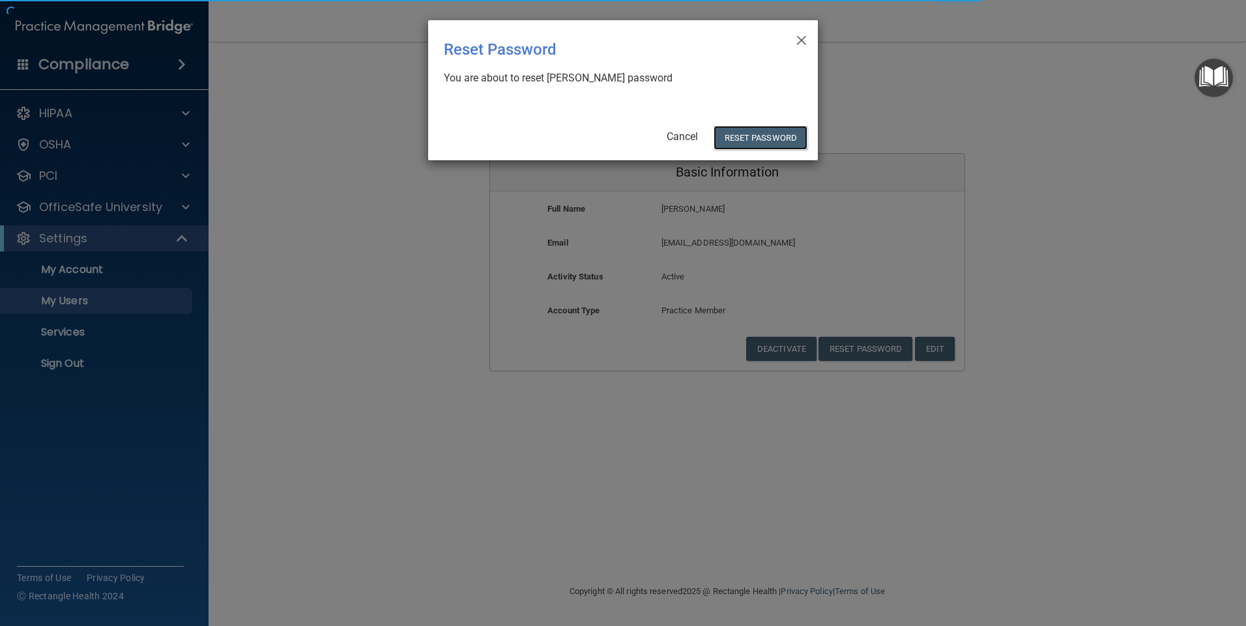
select select "20"
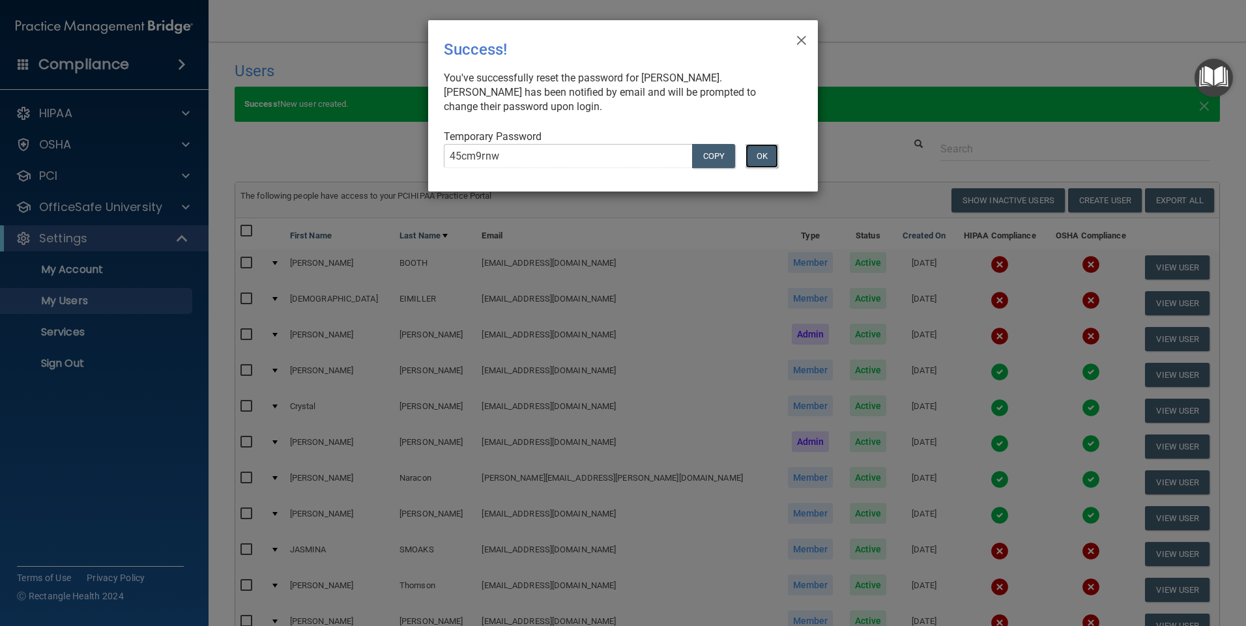
click at [758, 159] on button "OK" at bounding box center [762, 156] width 33 height 24
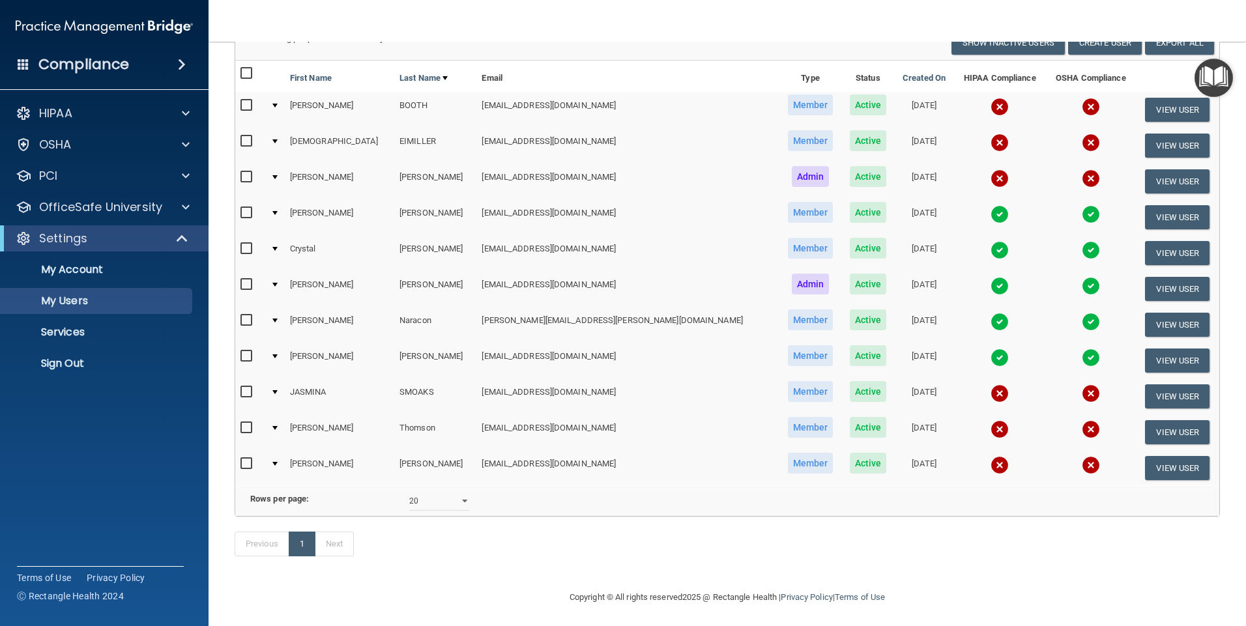
scroll to position [180, 0]
